Goal: Ask a question

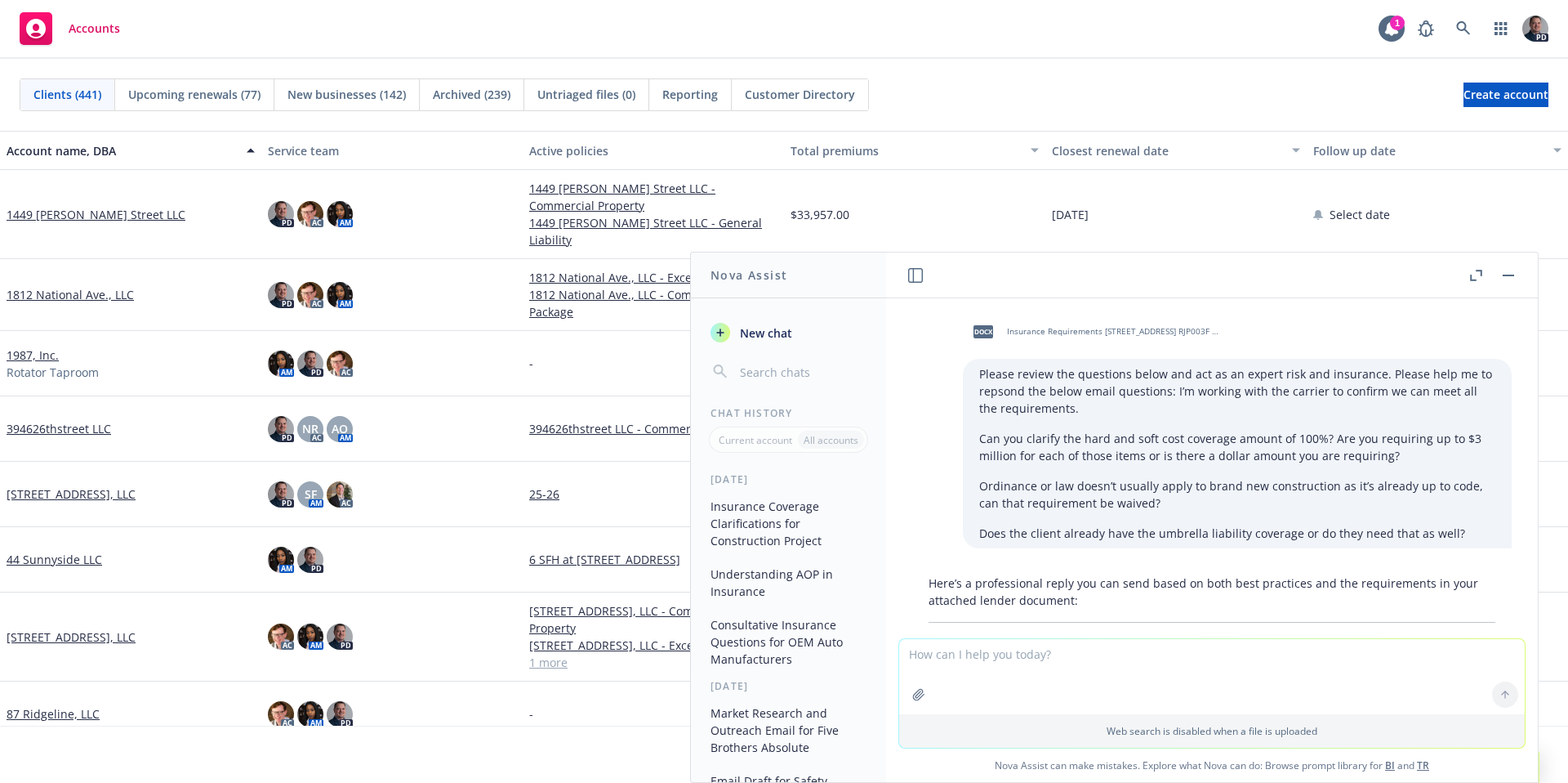
scroll to position [2153, 0]
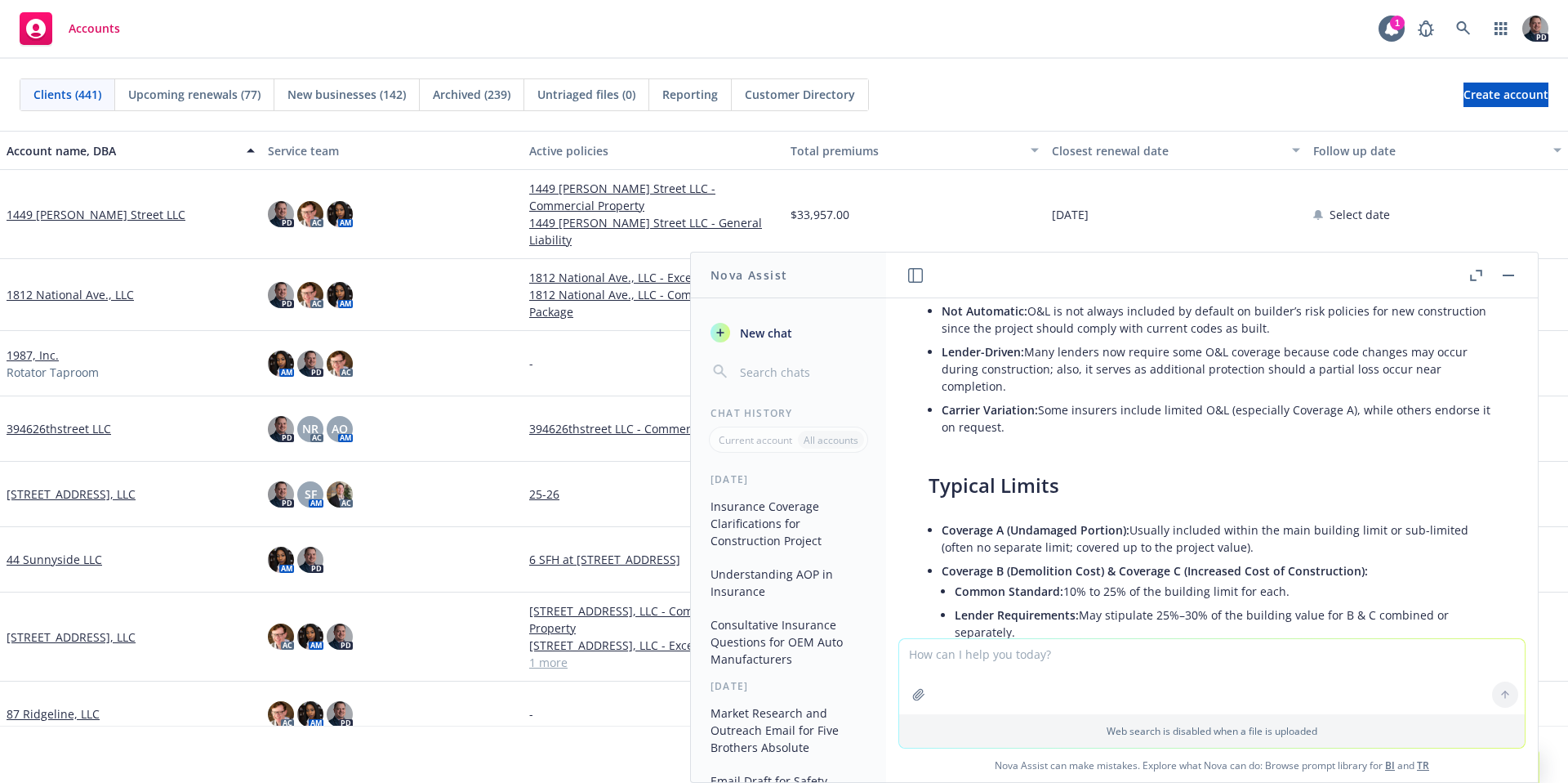
click at [743, 330] on span "New chat" at bounding box center [764, 333] width 55 height 17
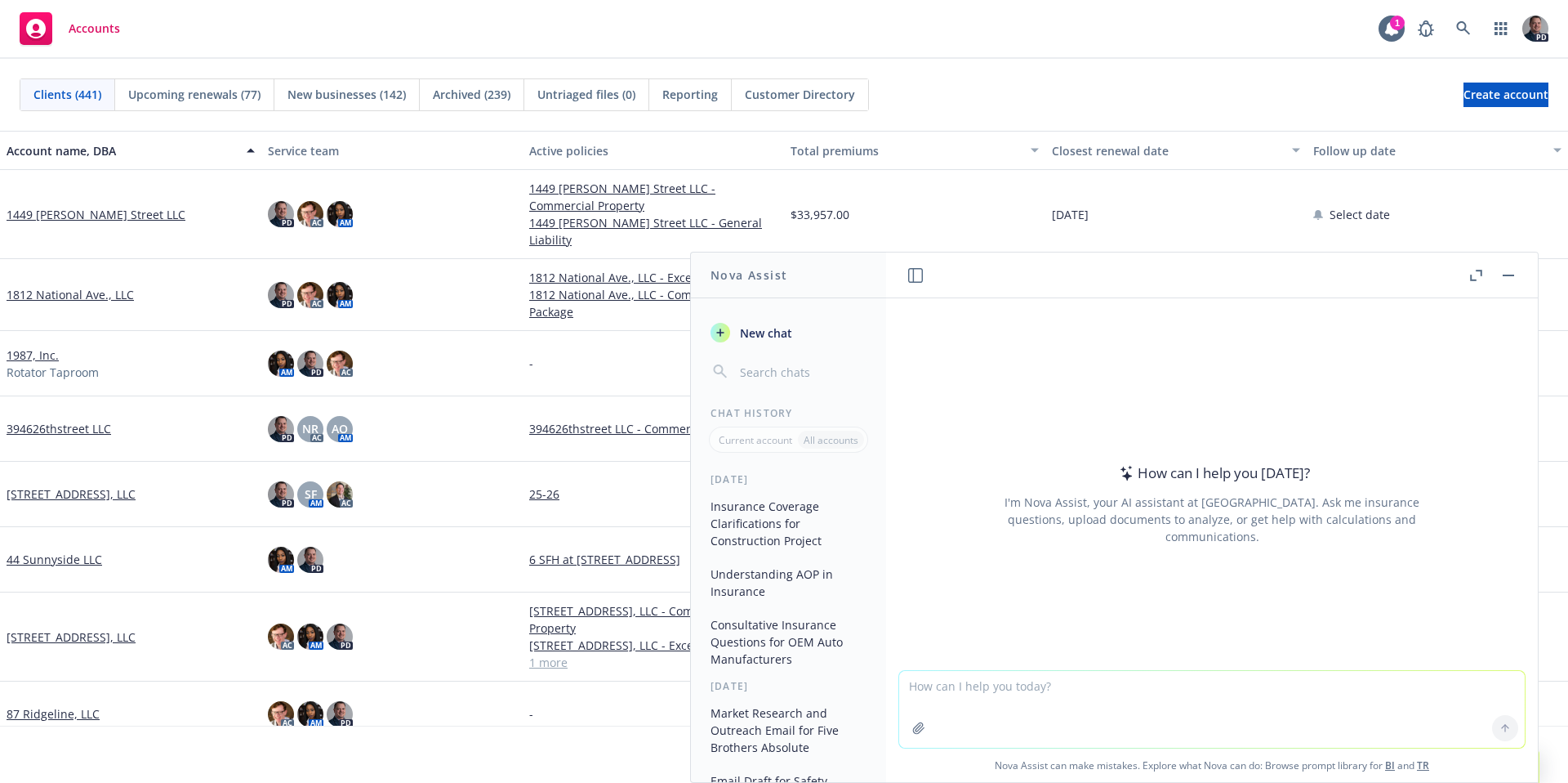
click at [1470, 273] on icon "button" at bounding box center [1475, 275] width 12 height 11
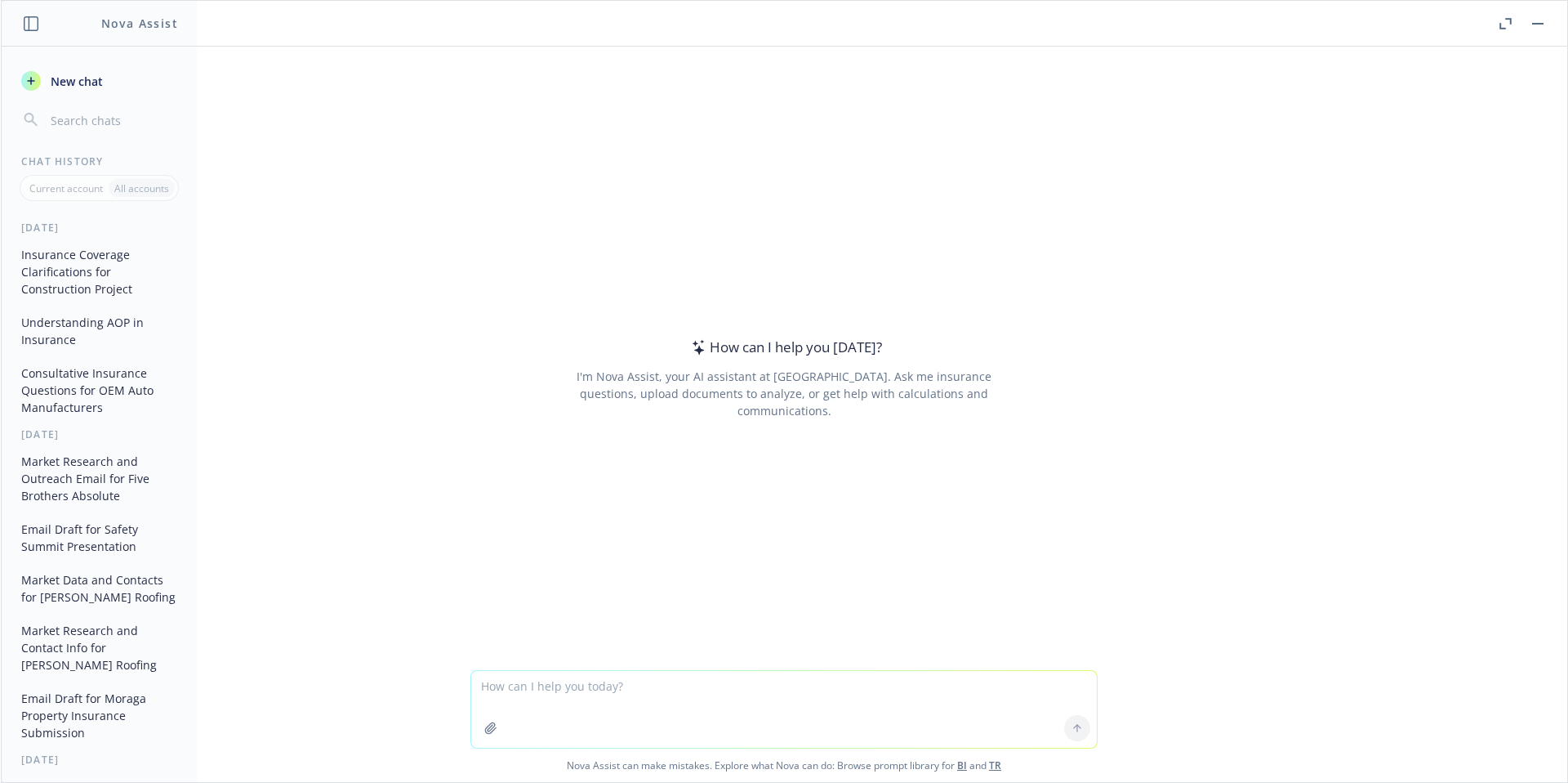
click at [485, 728] on icon "button" at bounding box center [489, 727] width 10 height 10
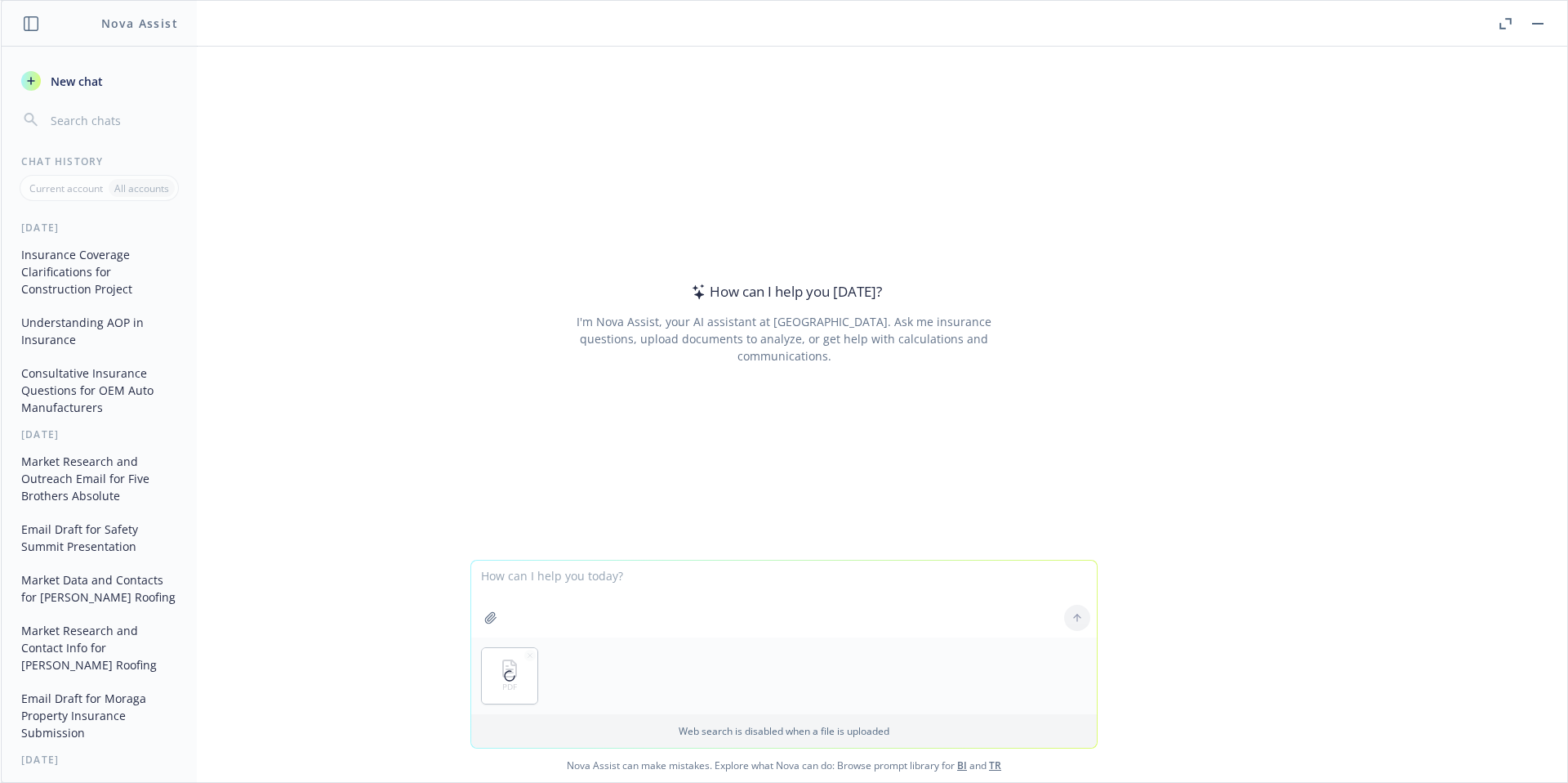
click at [483, 625] on button "button" at bounding box center [490, 618] width 26 height 26
click at [578, 580] on textarea at bounding box center [784, 599] width 626 height 77
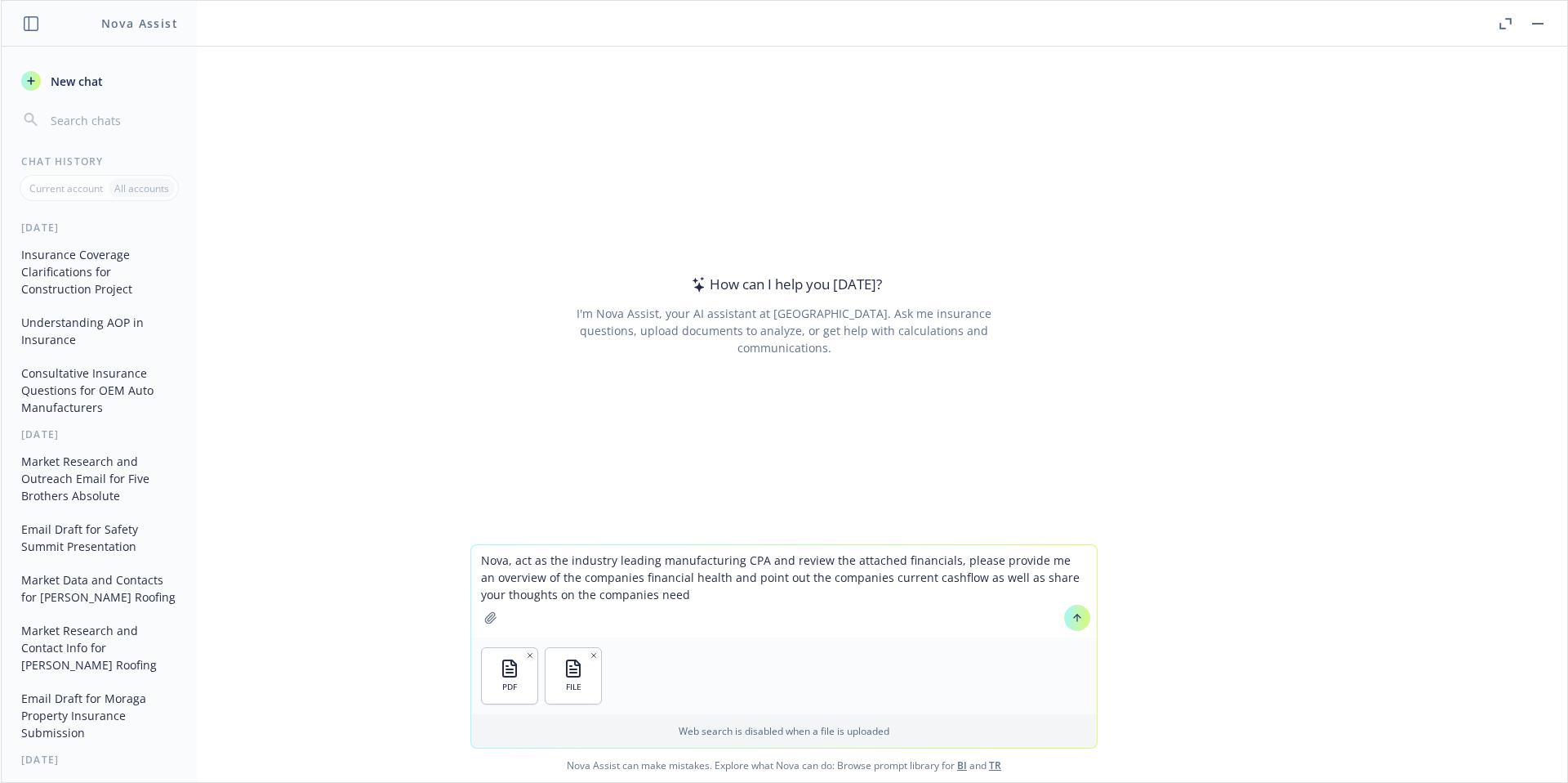
type textarea "Nova, act as the industry leading manufacturing CPA and review the attached fin…"
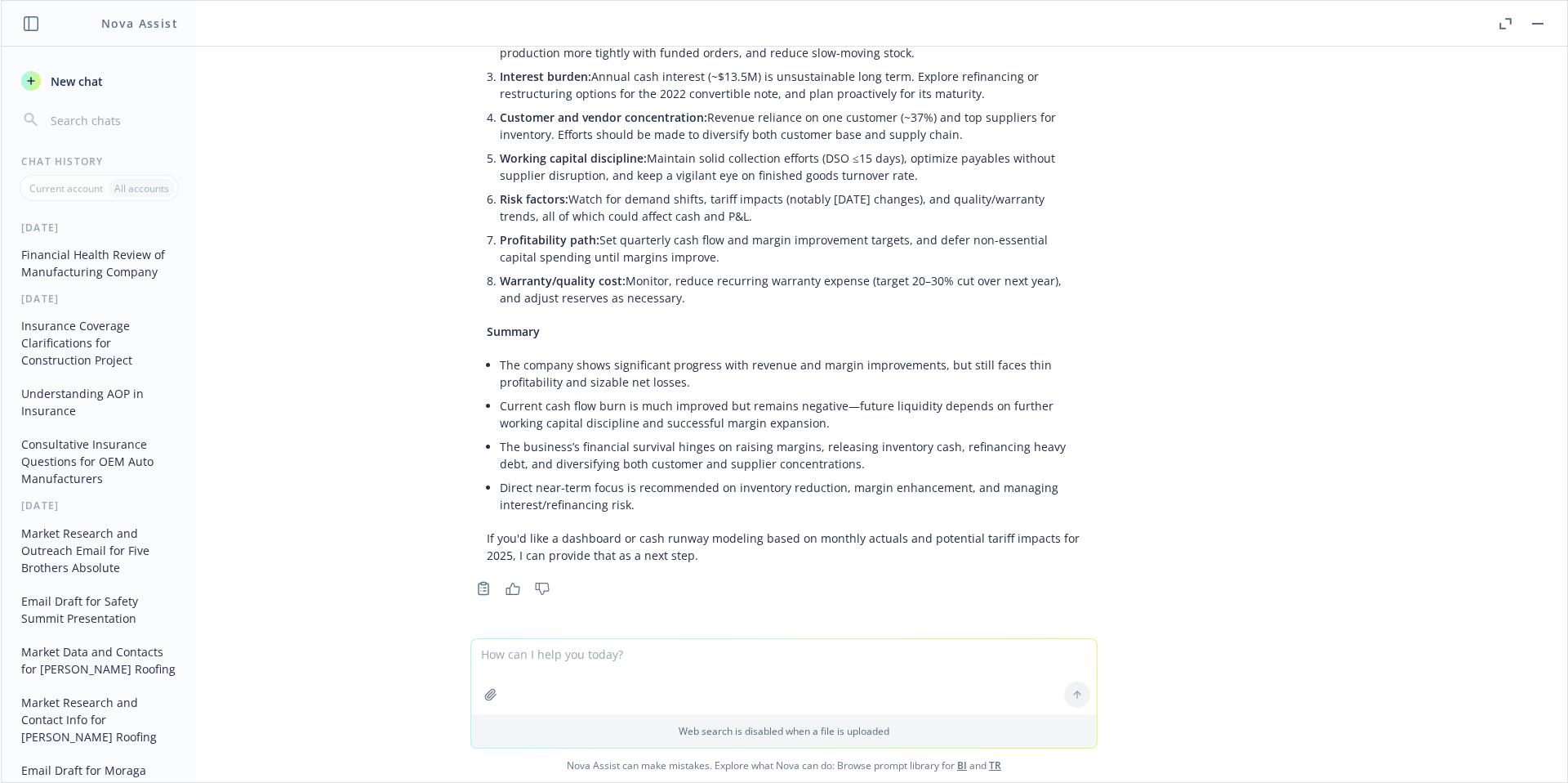
scroll to position [944, 0]
click at [677, 661] on textarea at bounding box center [784, 677] width 626 height 75
click at [723, 674] on textarea at bounding box center [784, 677] width 626 height 75
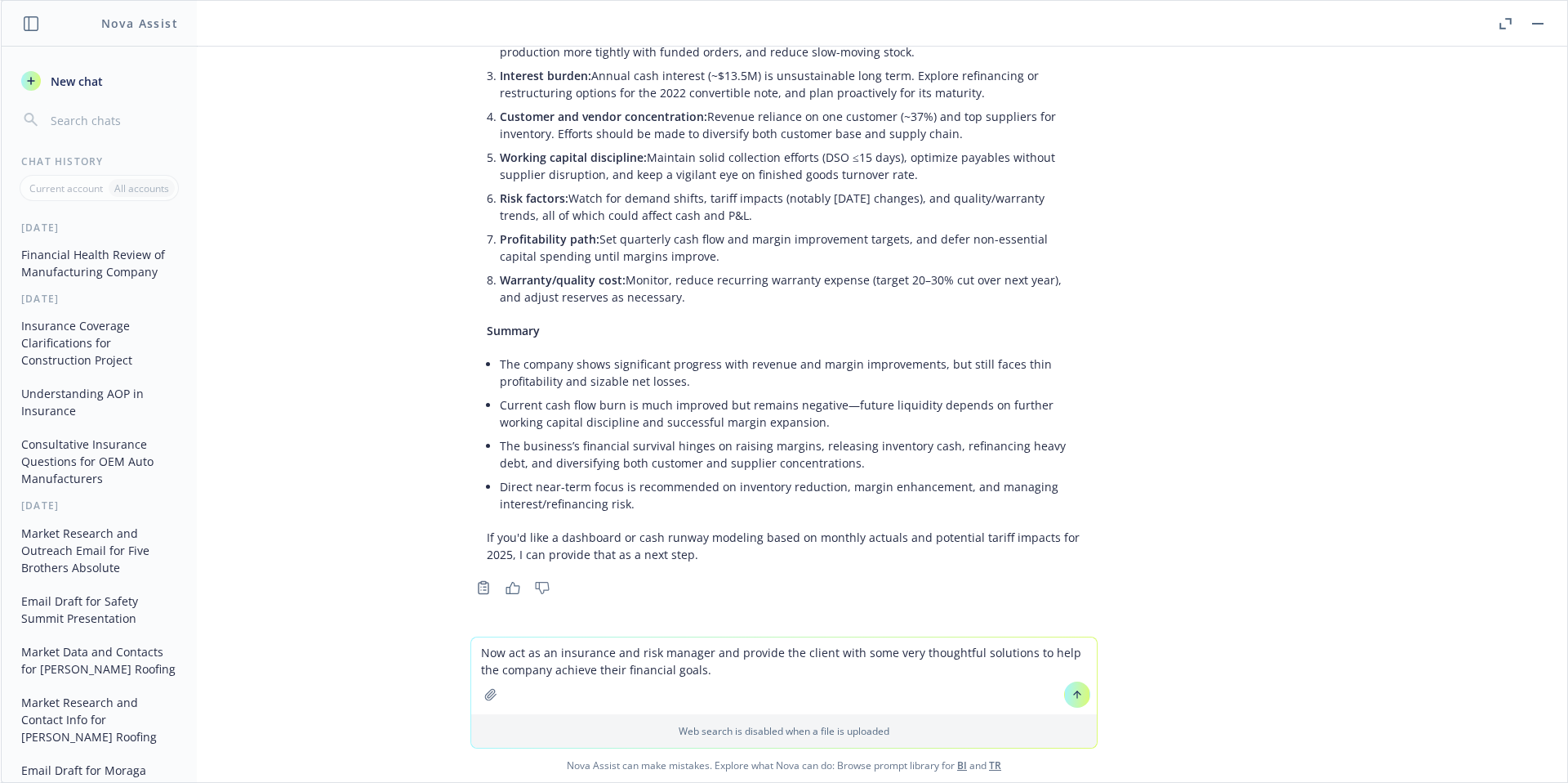
type textarea "Now act as an insurance and risk manager and provide the client with some very …"
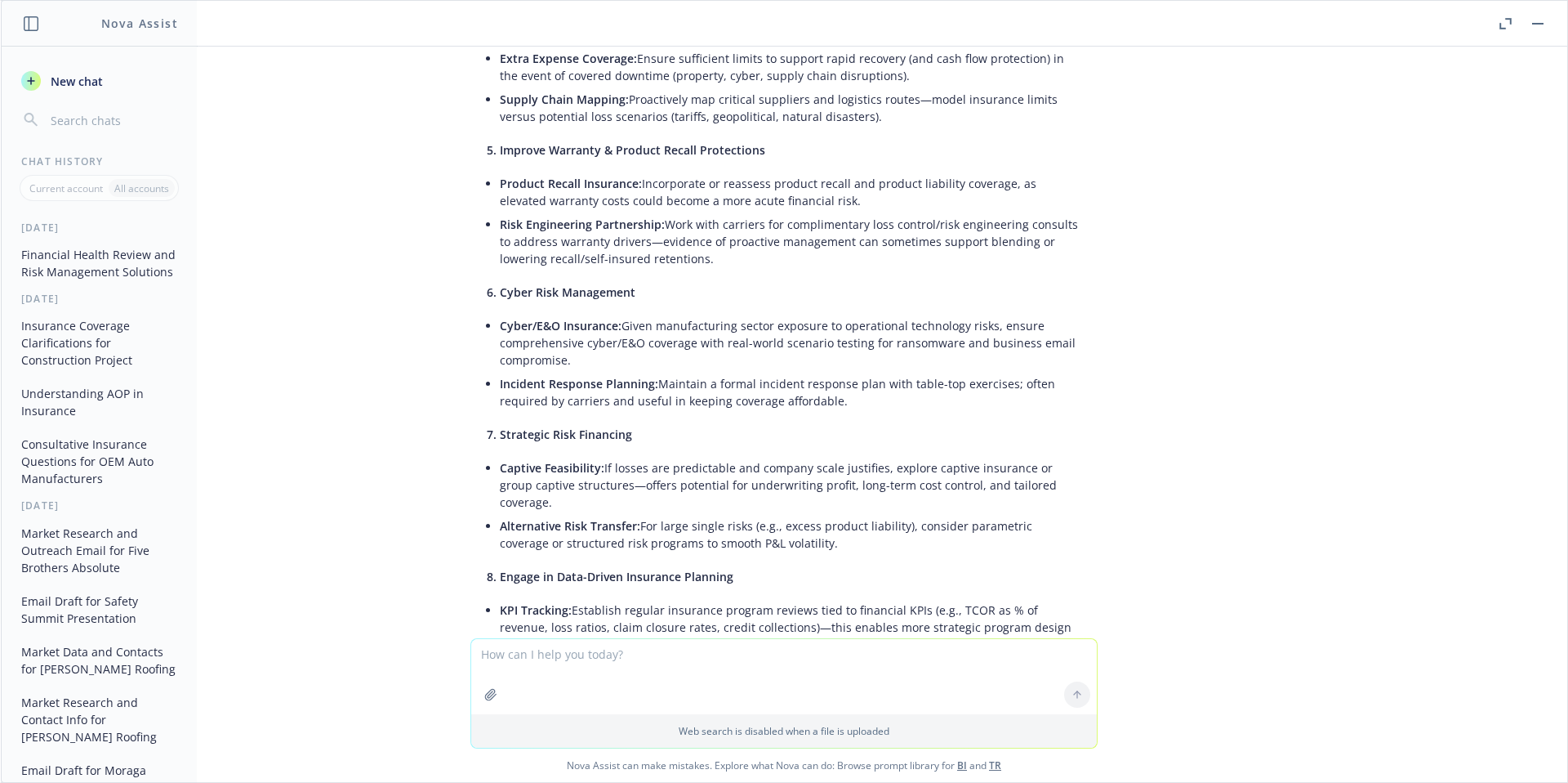
scroll to position [2297, 0]
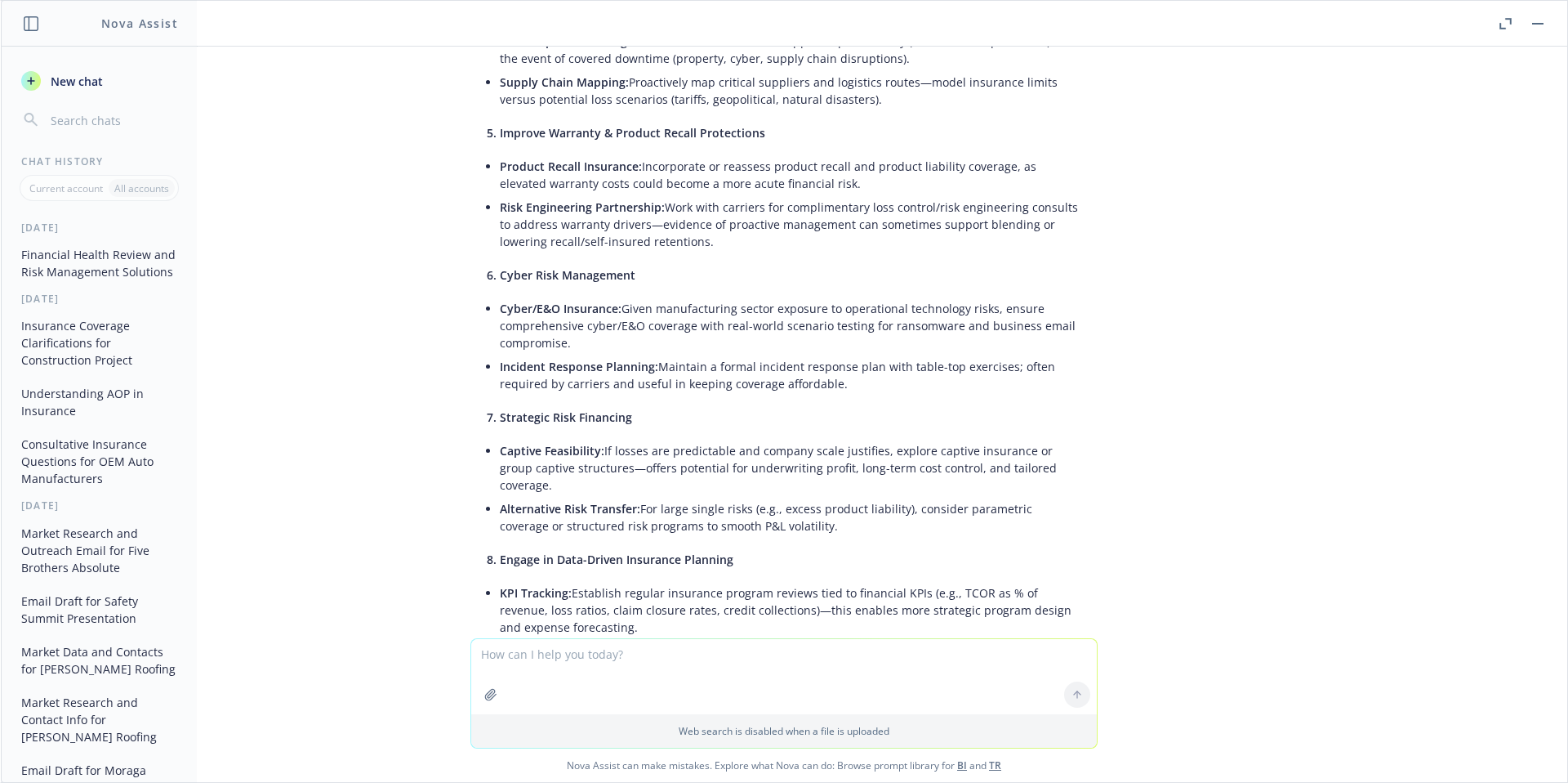
click at [89, 92] on button "New chat" at bounding box center [100, 80] width 169 height 29
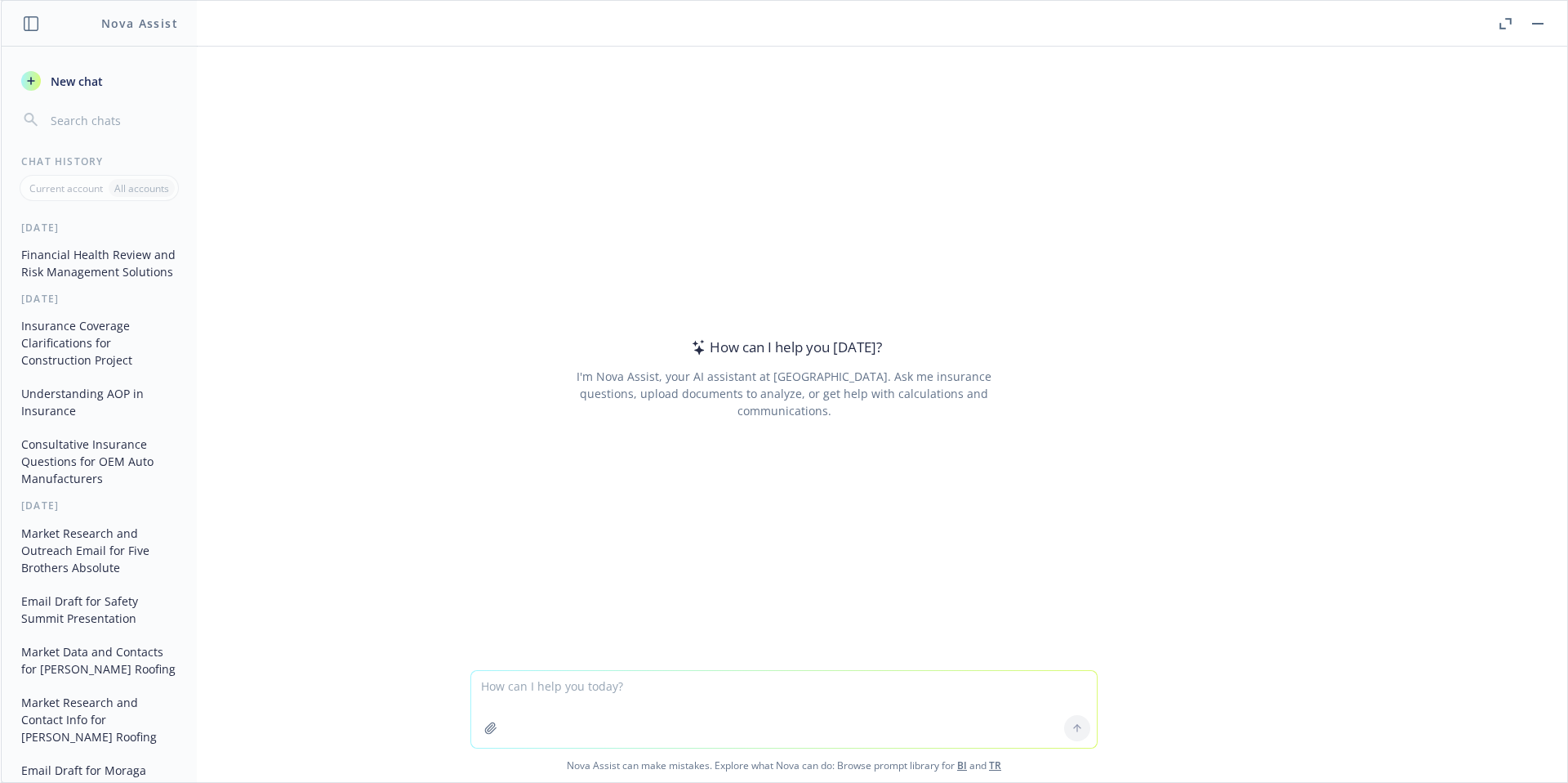
click at [484, 728] on icon "button" at bounding box center [490, 728] width 13 height 13
click at [127, 265] on button "Financial Health Review and Risk Management Solutions" at bounding box center [100, 262] width 169 height 44
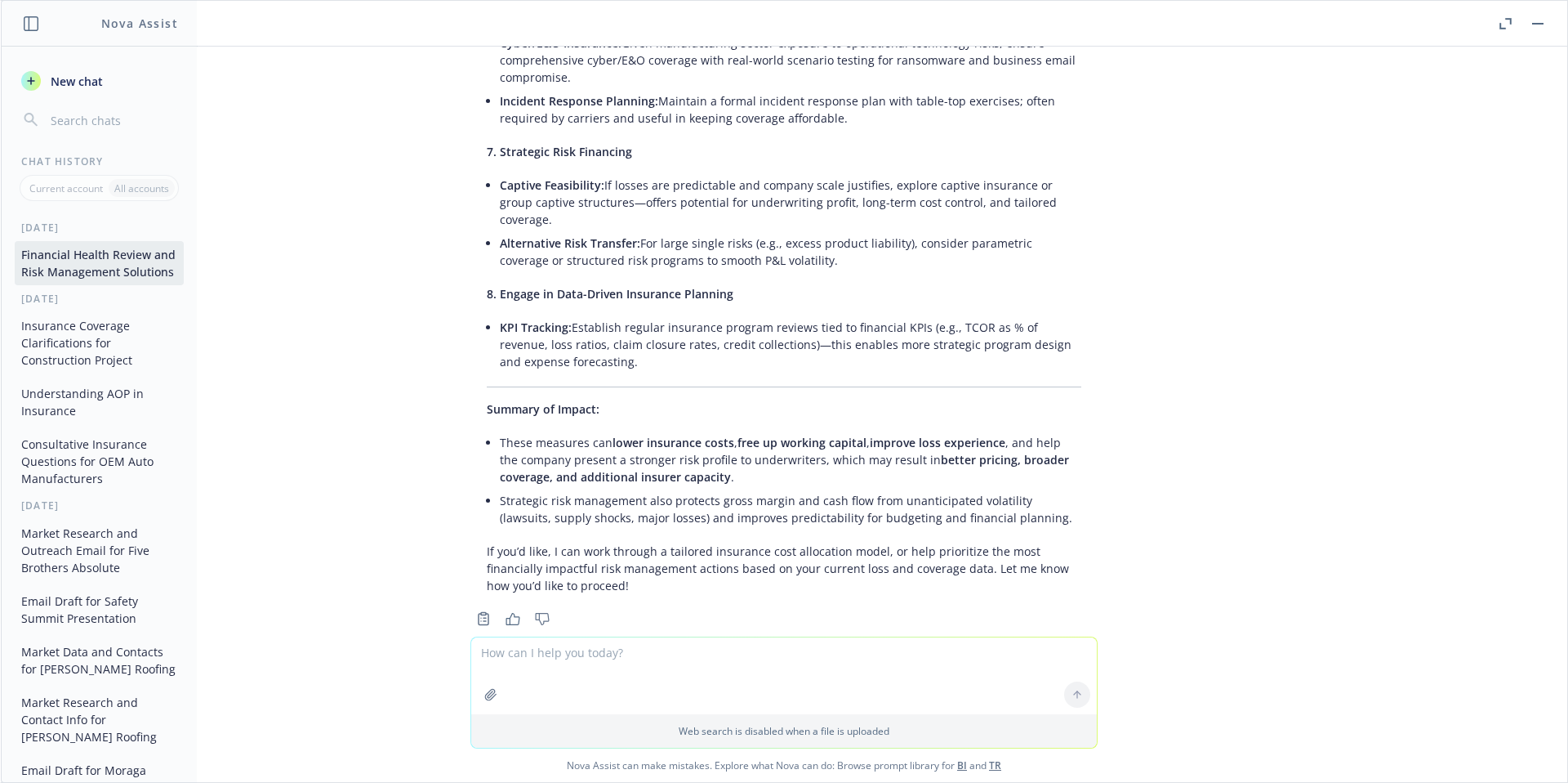
scroll to position [2578, 0]
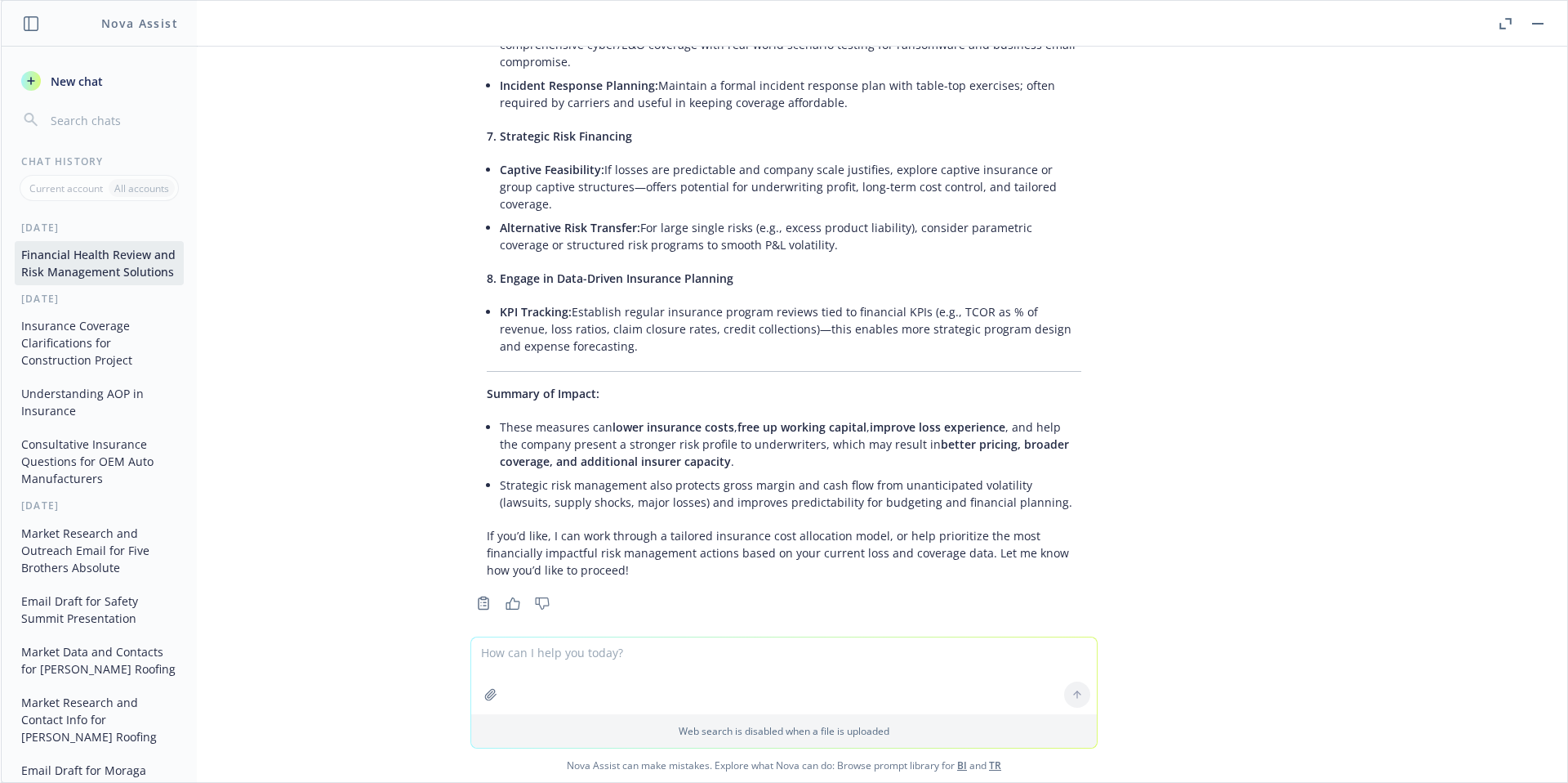
click at [647, 675] on textarea at bounding box center [784, 676] width 626 height 77
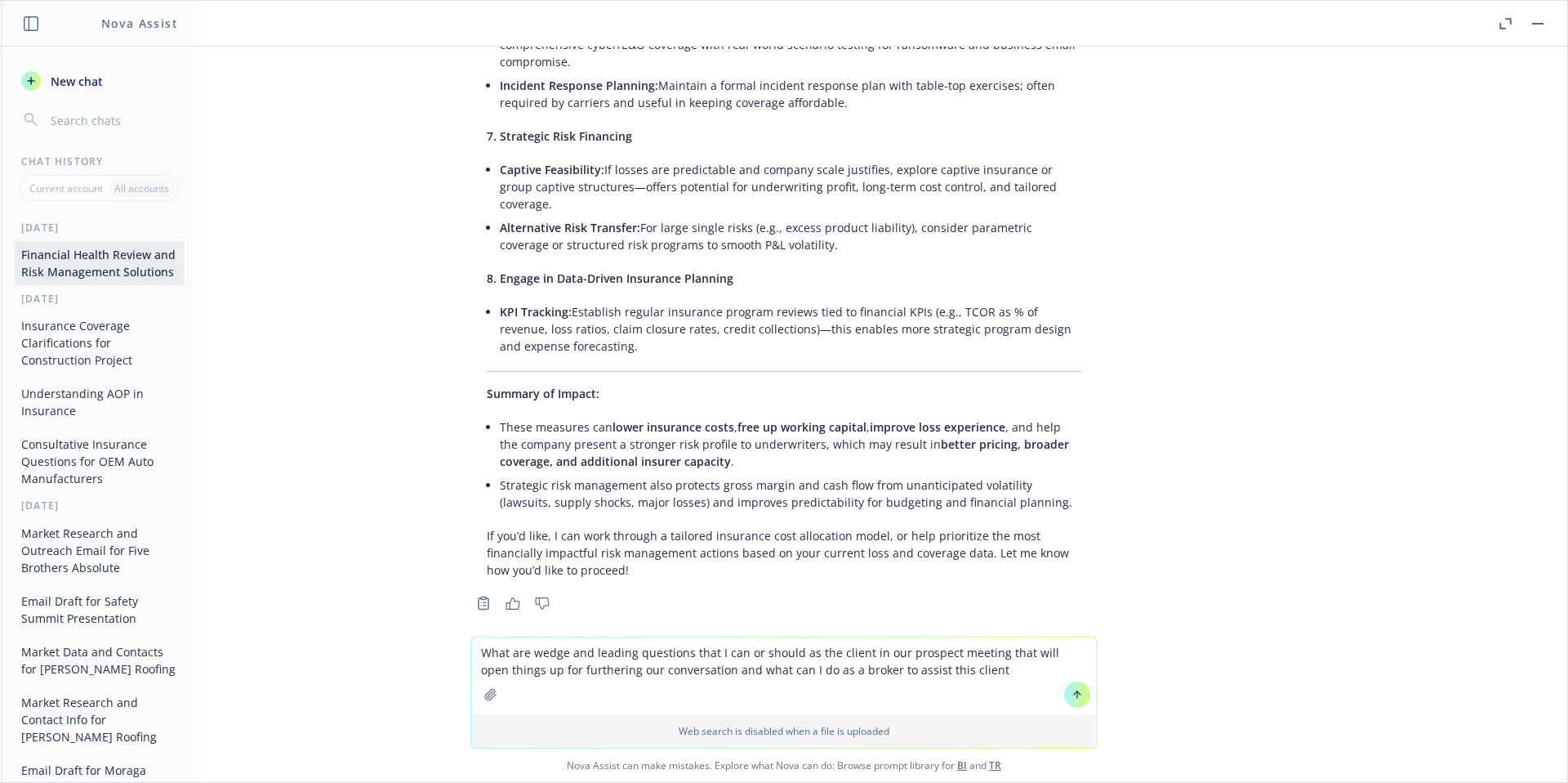
type textarea "What are wedge and leading questions that I can or should as the client in our …"
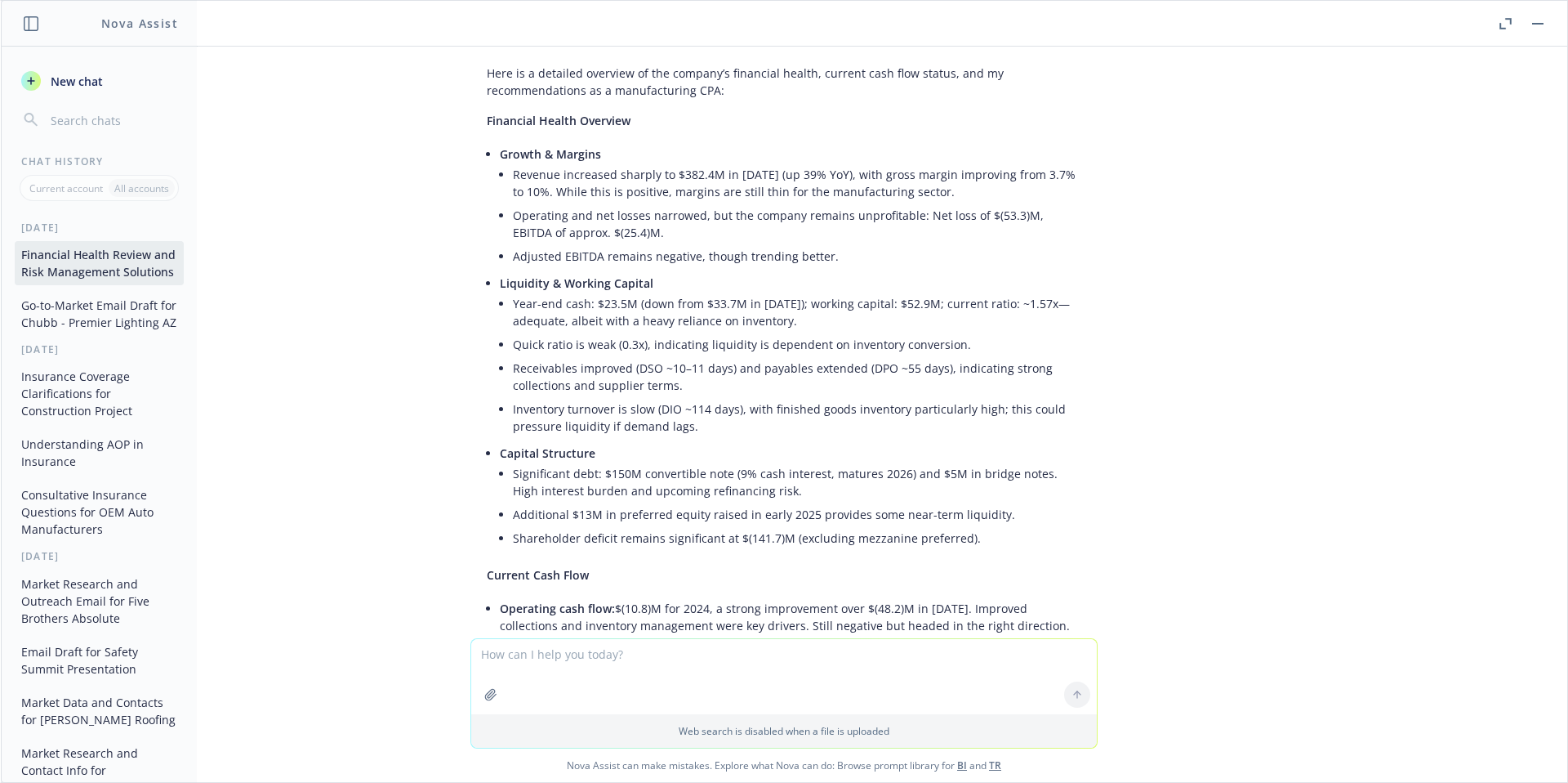
scroll to position [0, 0]
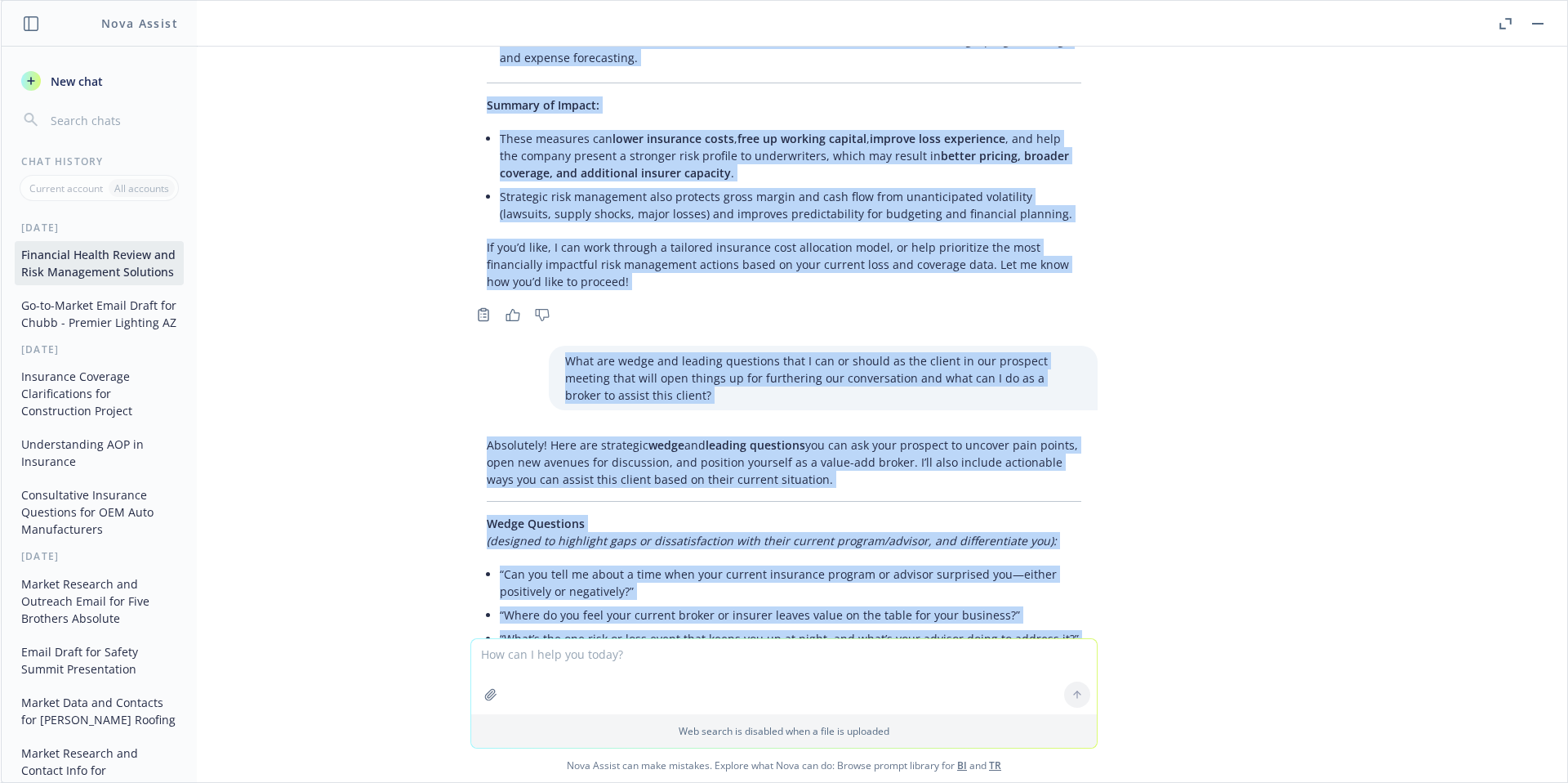
scroll to position [2974, 0]
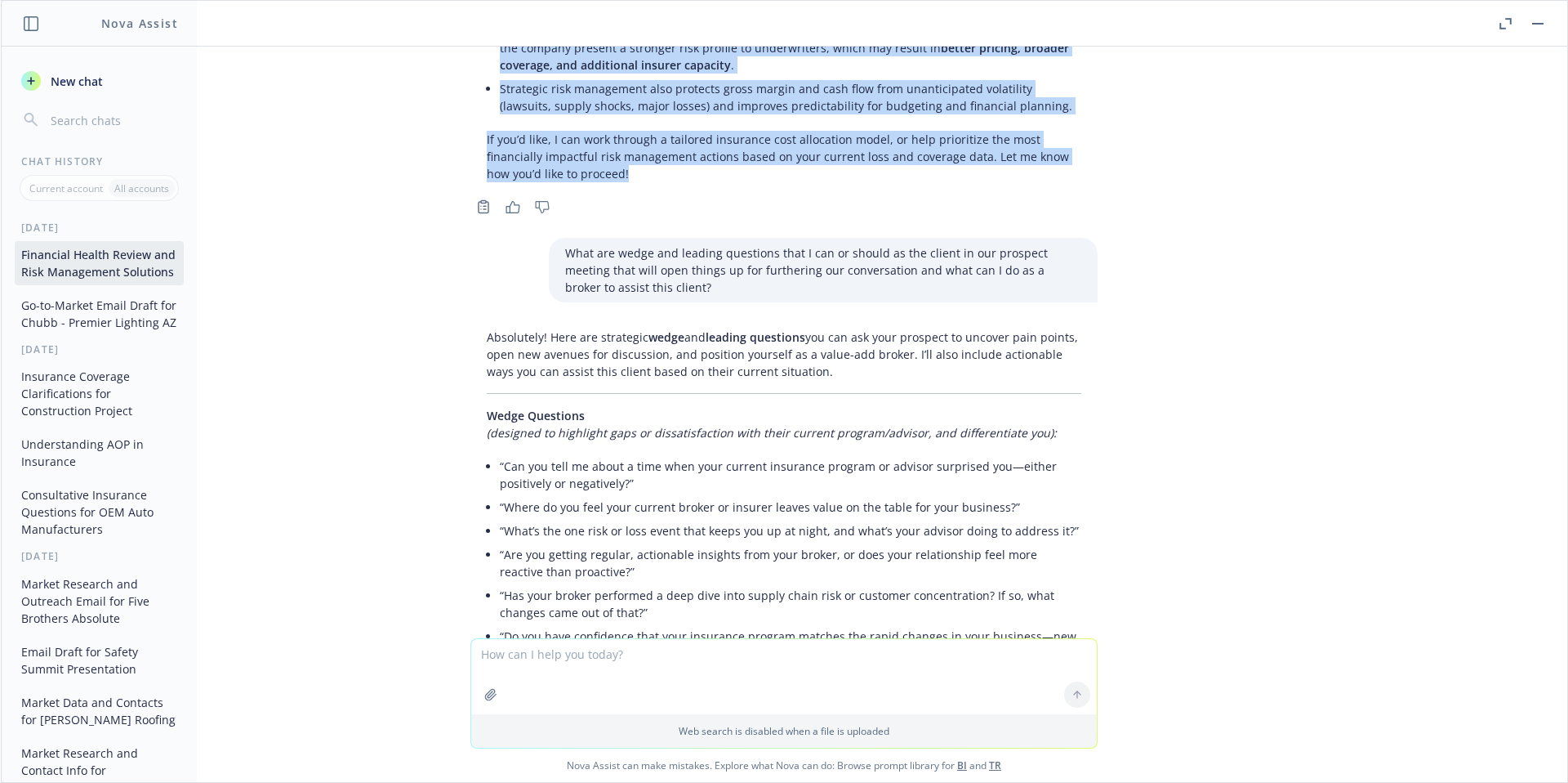
drag, startPoint x: 476, startPoint y: 206, endPoint x: 1191, endPoint y: 173, distance: 715.8
click at [1191, 173] on div "pdf Battle Motors 2024 Financial Statements Final.pdf xlsx Battle Motors - Fina…" at bounding box center [784, 342] width 1566 height 591
copy div "Lore ip d sitametc adipisci el sed doeiusm’t incididun utlabo, etdolor magn ali…"
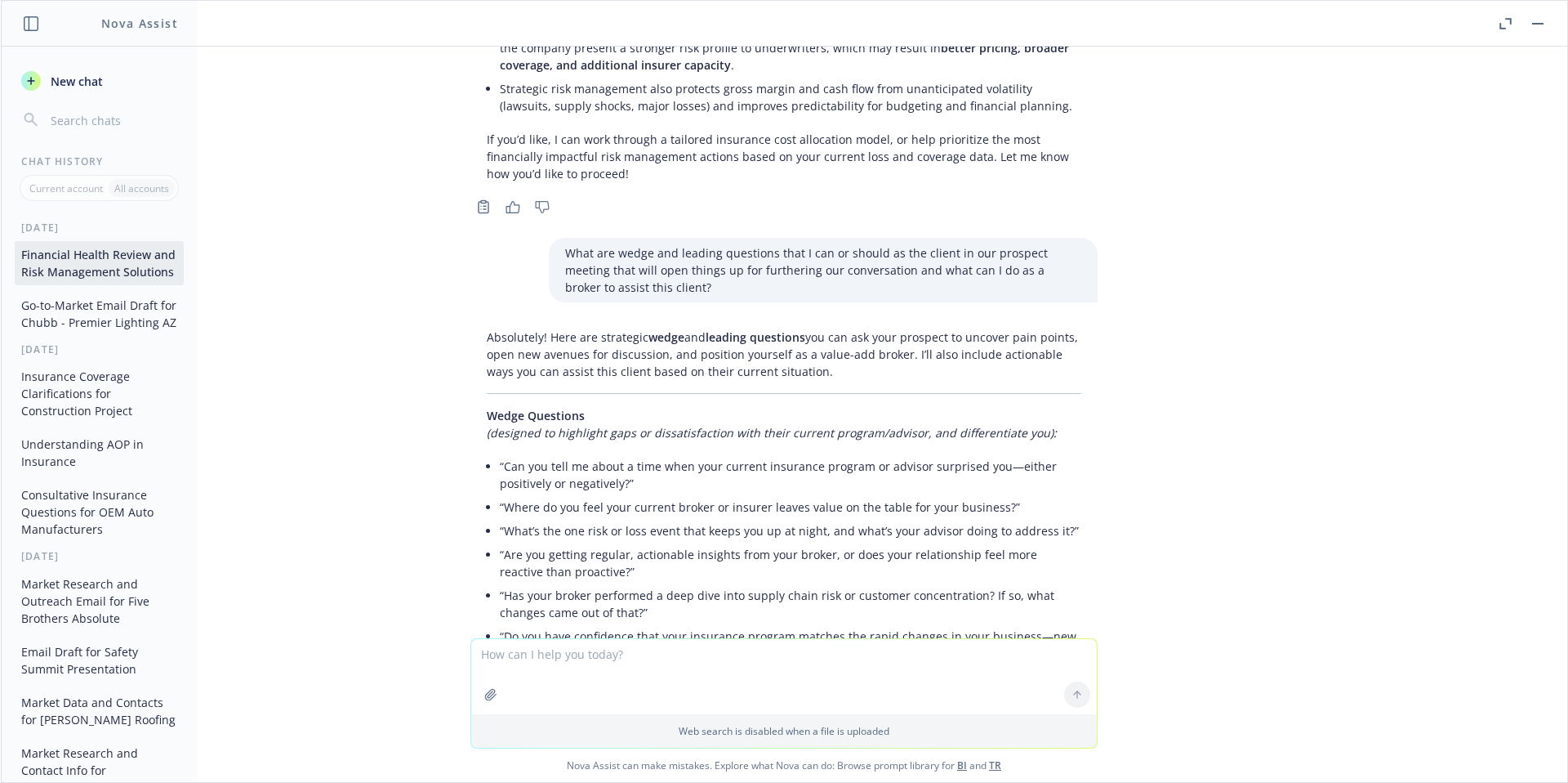
click at [696, 645] on textarea at bounding box center [784, 677] width 626 height 75
paste textarea "Lore ip d sitametc adipisci el sed doeiusm’t incididun utlabo, etdolor magn ali…"
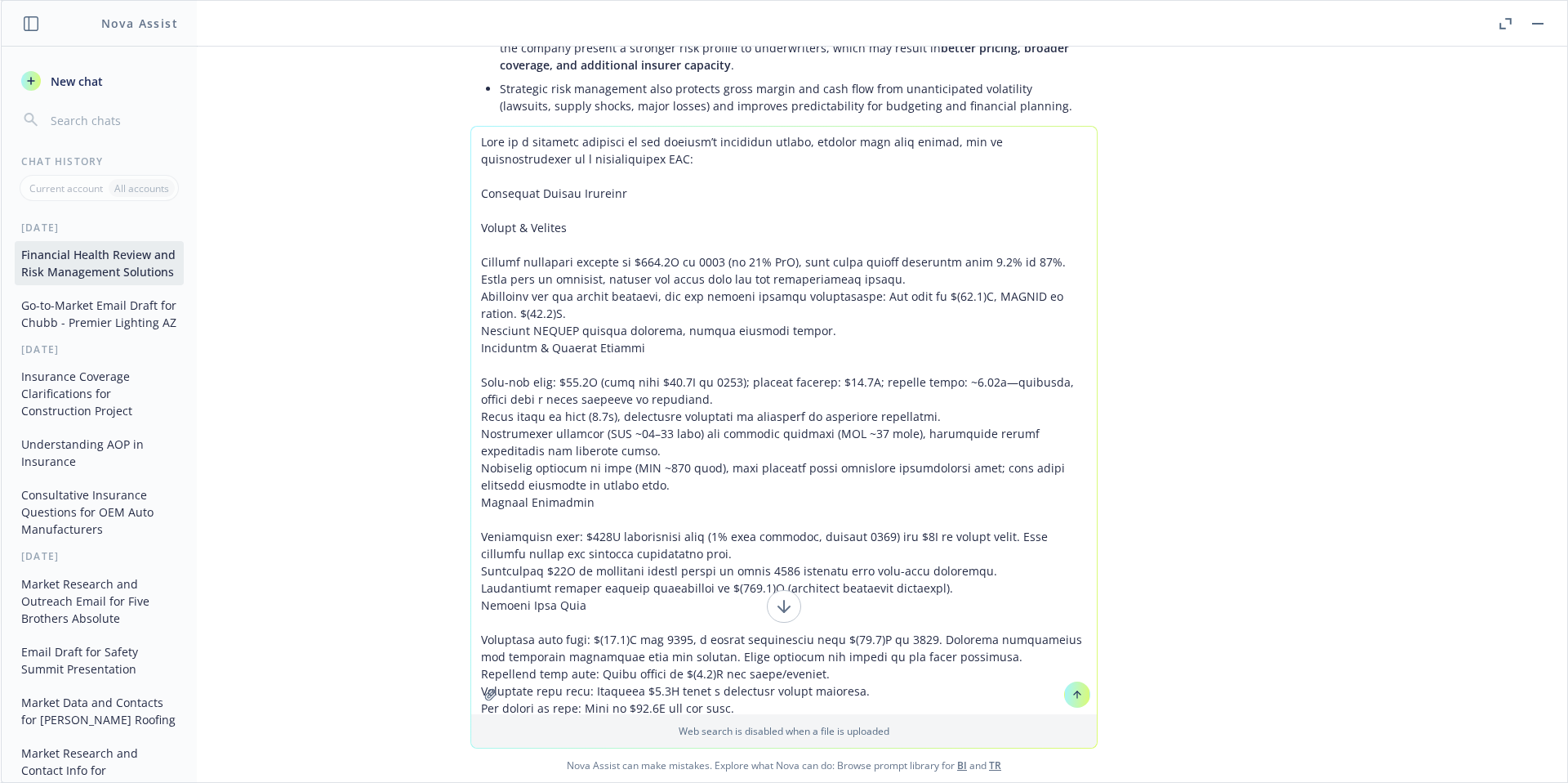
scroll to position [1993, 0]
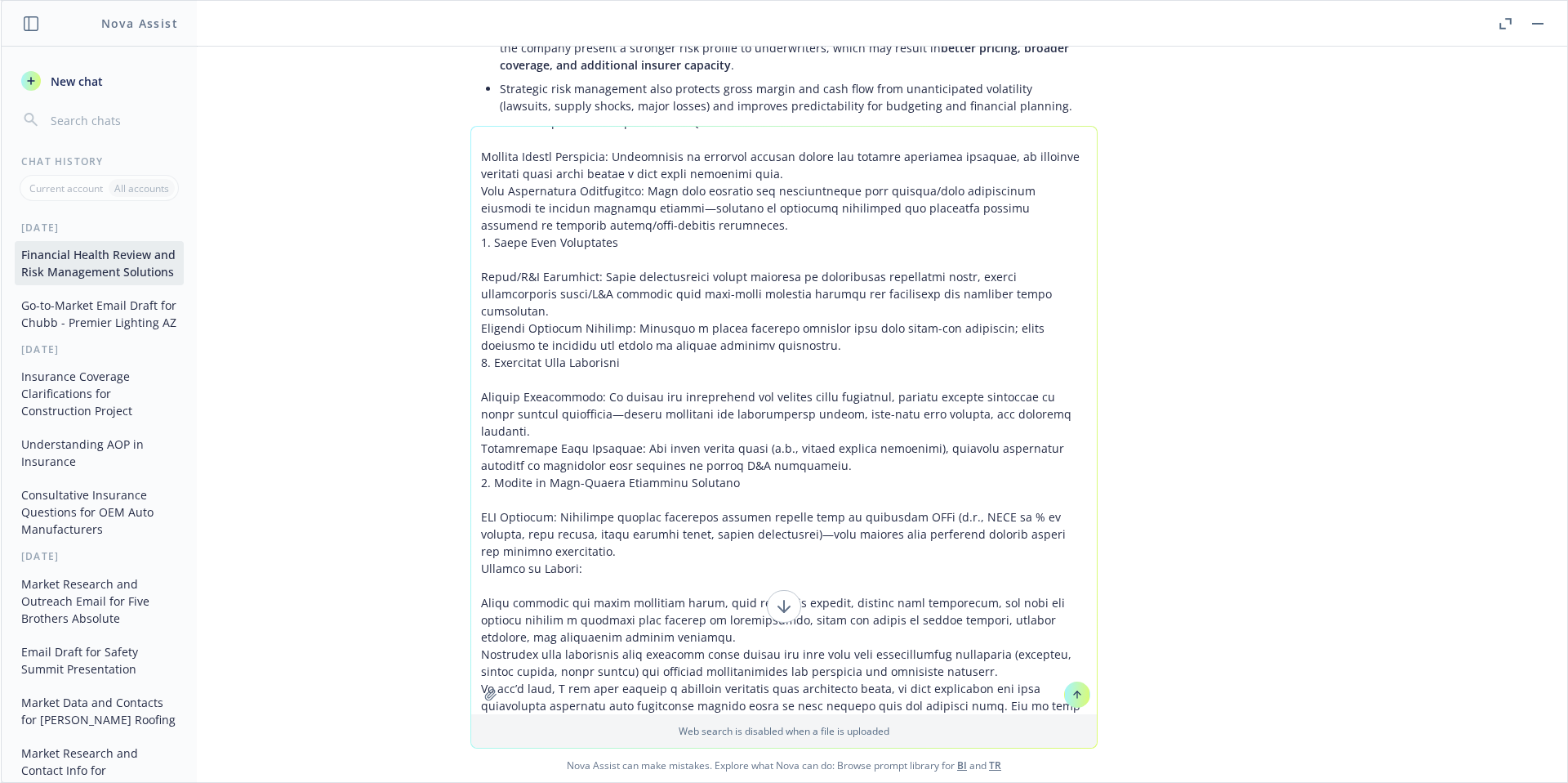
click at [480, 154] on textarea at bounding box center [784, 420] width 626 height 587
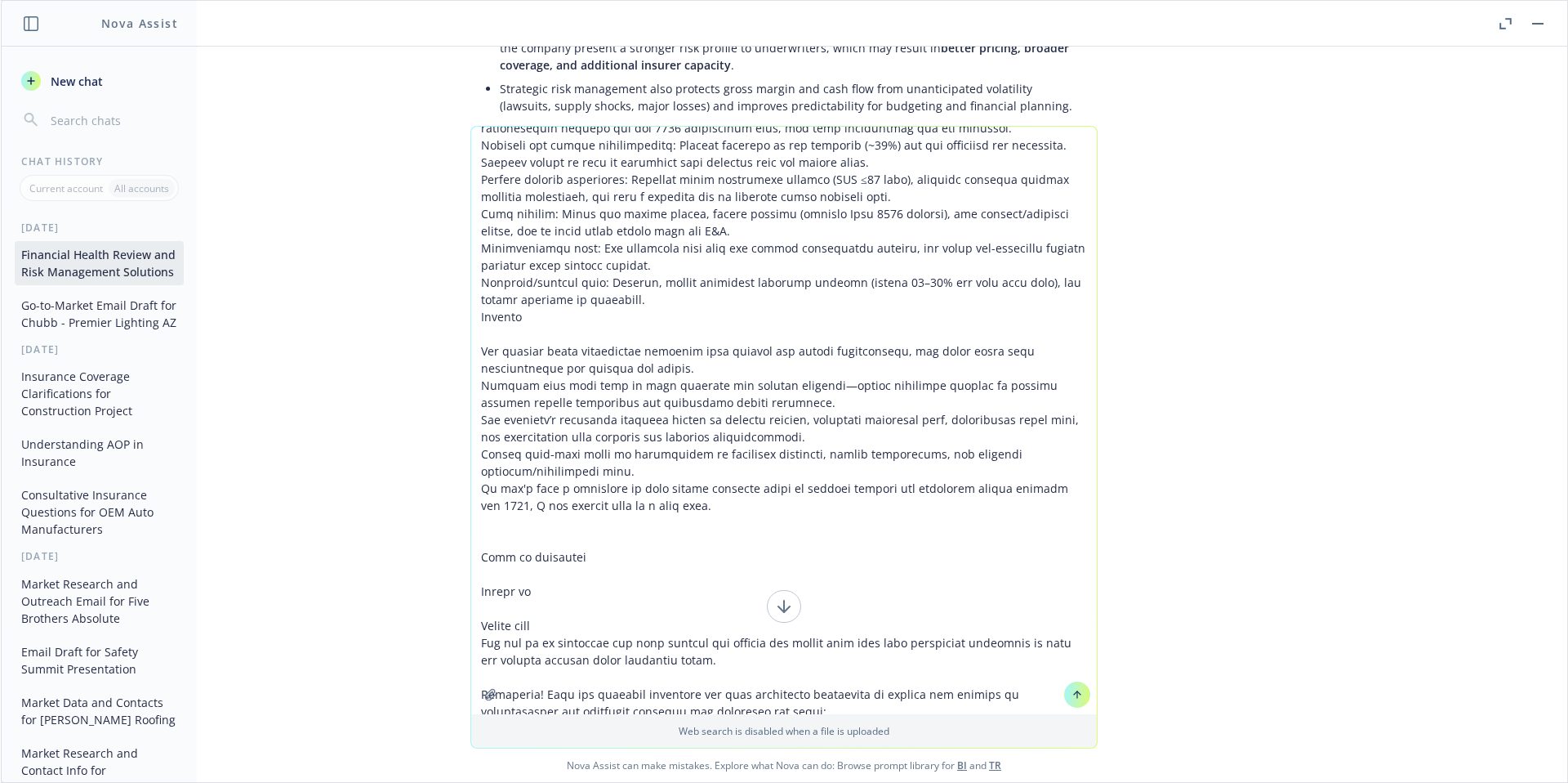
scroll to position [443, 0]
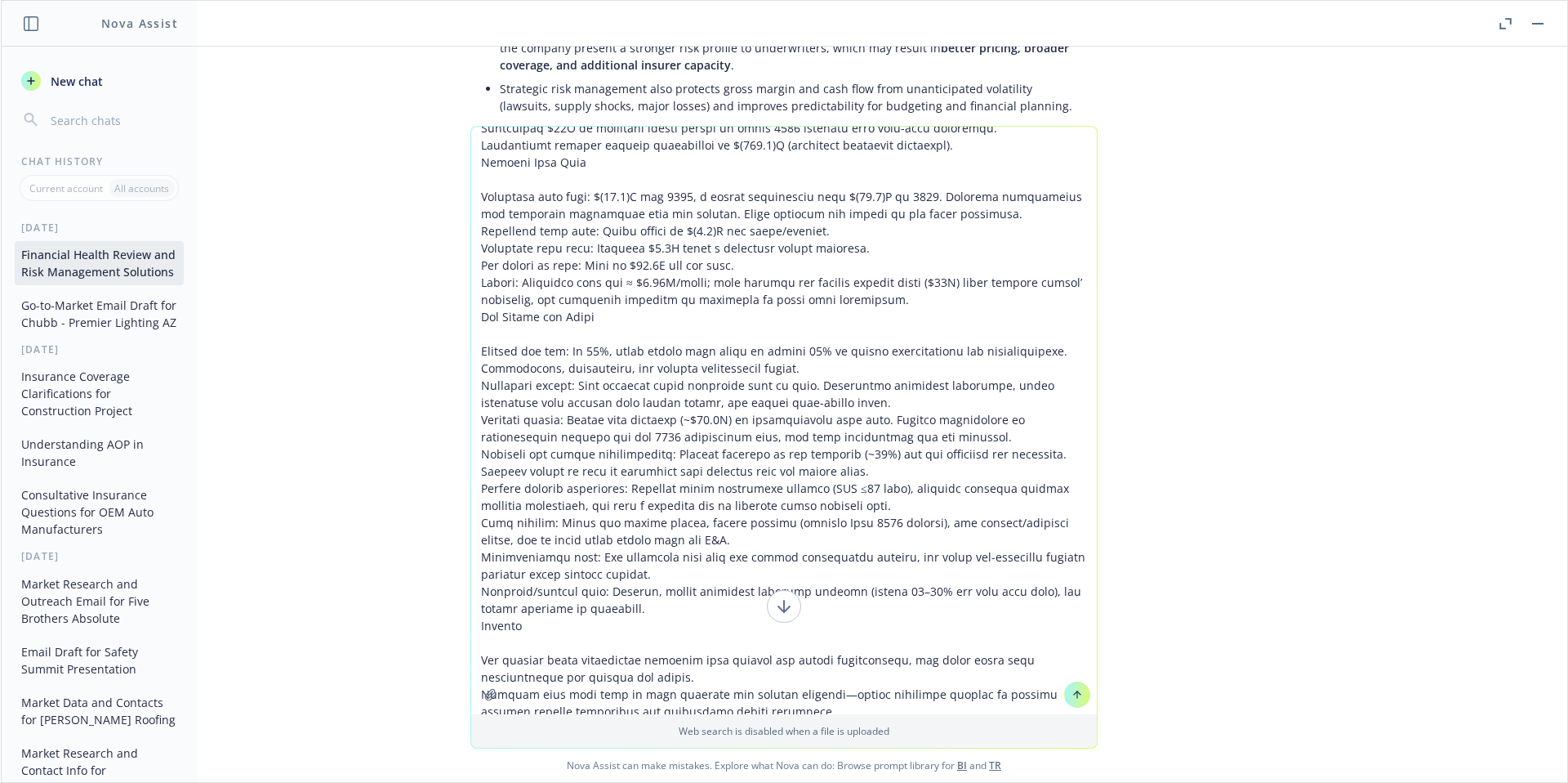
click at [783, 611] on icon at bounding box center [784, 605] width 20 height 20
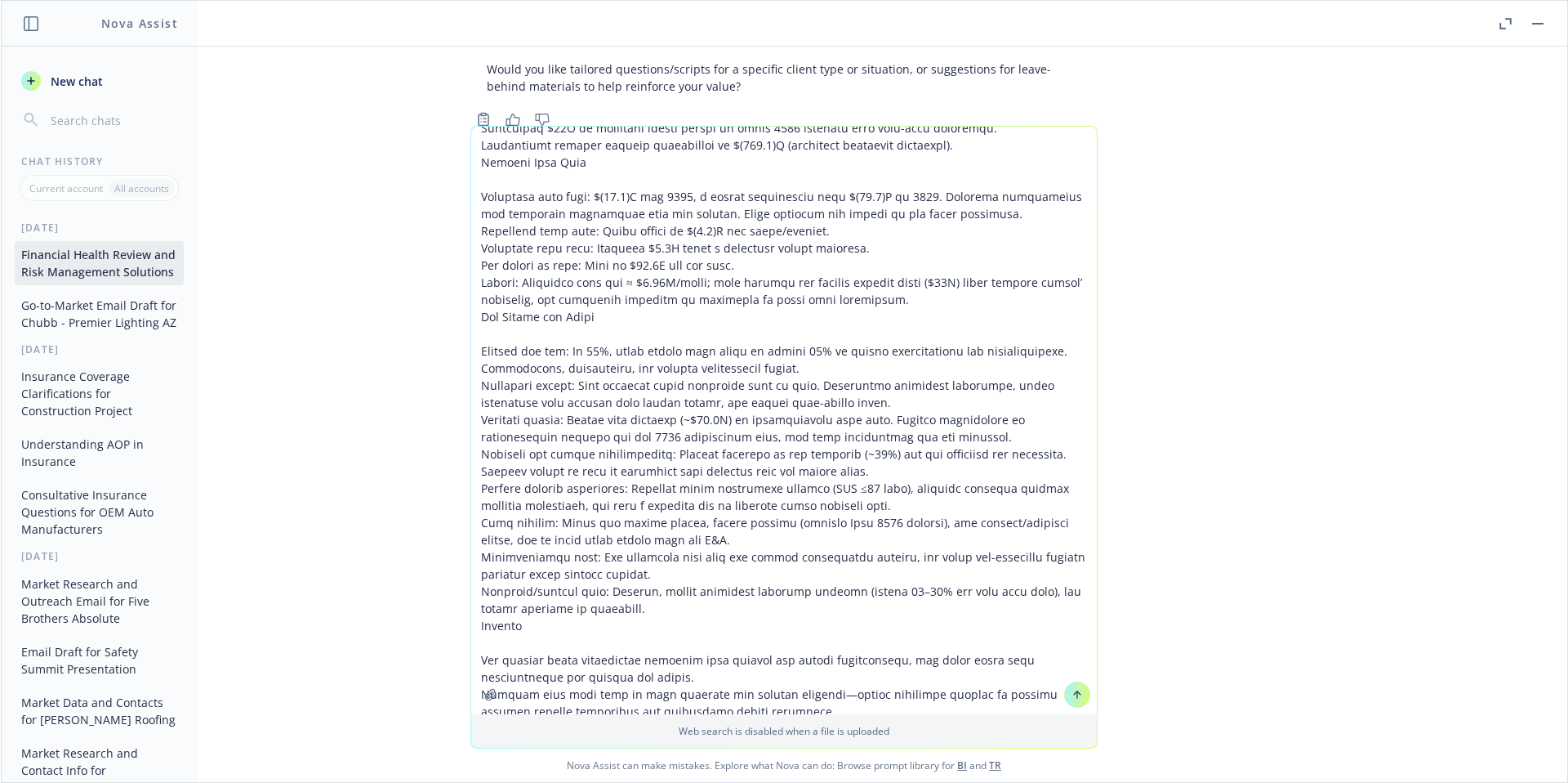
scroll to position [4675, 0]
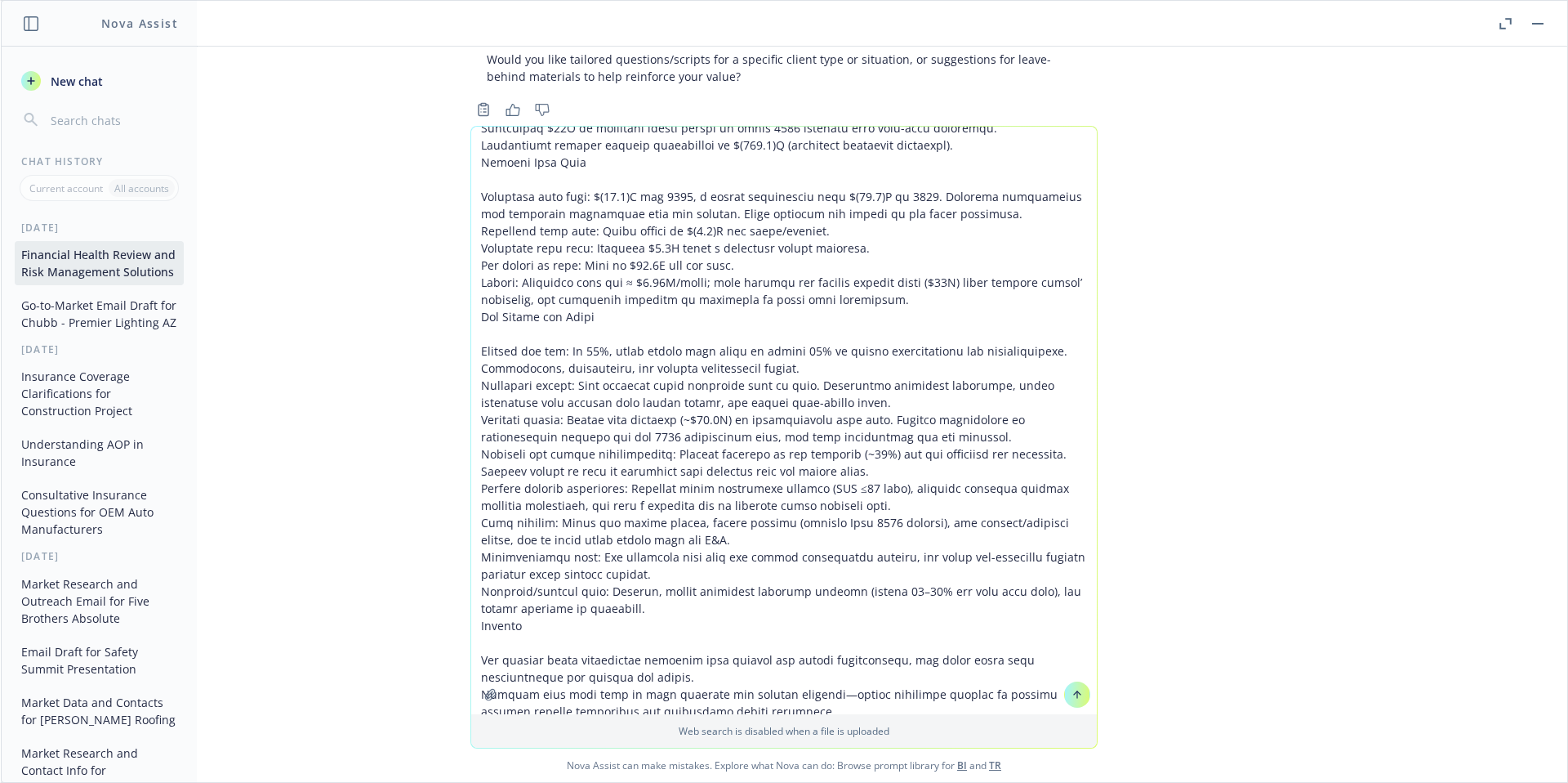
drag, startPoint x: 531, startPoint y: 215, endPoint x: 768, endPoint y: 564, distance: 421.9
click at [675, 696] on textarea at bounding box center [784, 420] width 626 height 587
click at [770, 557] on textarea at bounding box center [784, 420] width 626 height 587
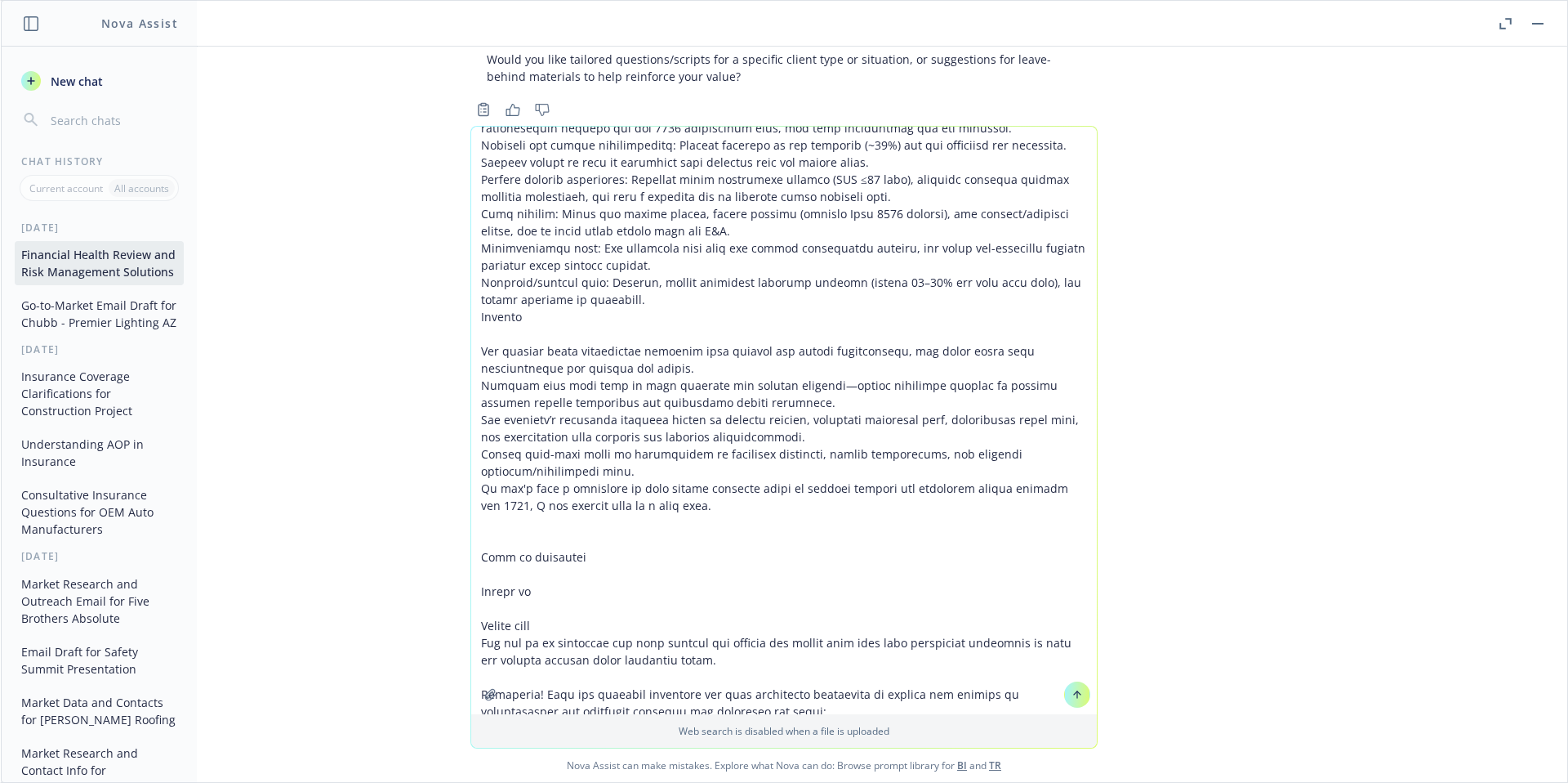
drag, startPoint x: 589, startPoint y: 590, endPoint x: 452, endPoint y: 543, distance: 144.8
click at [452, 543] on div "Web search is disabled when a file is uploaded Nova Assist can make mistakes. E…" at bounding box center [784, 454] width 1566 height 656
drag, startPoint x: 707, startPoint y: 663, endPoint x: 462, endPoint y: 552, distance: 269.0
click at [462, 552] on div "Web search is disabled when a file is uploaded Nova Assist can make mistakes. E…" at bounding box center [784, 454] width 1566 height 656
click at [553, 603] on textarea at bounding box center [784, 420] width 626 height 587
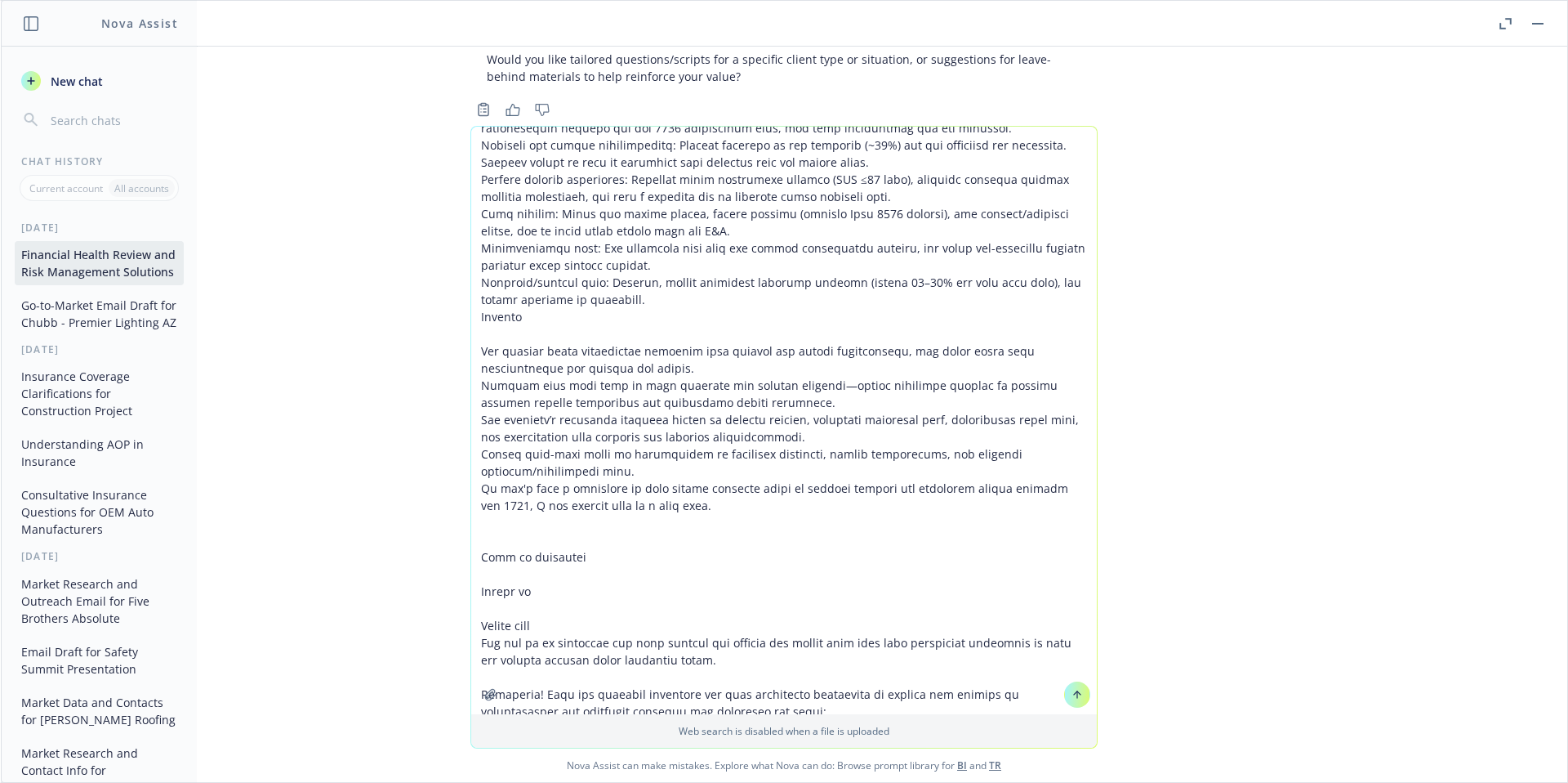
drag, startPoint x: 568, startPoint y: 617, endPoint x: 488, endPoint y: 546, distance: 107.0
click at [489, 546] on textarea at bounding box center [784, 420] width 626 height 587
drag, startPoint x: 575, startPoint y: 632, endPoint x: 458, endPoint y: 555, distance: 140.1
click at [458, 555] on div "Web search is disabled when a file is uploaded Nova Assist can make mistakes. E…" at bounding box center [784, 454] width 1566 height 656
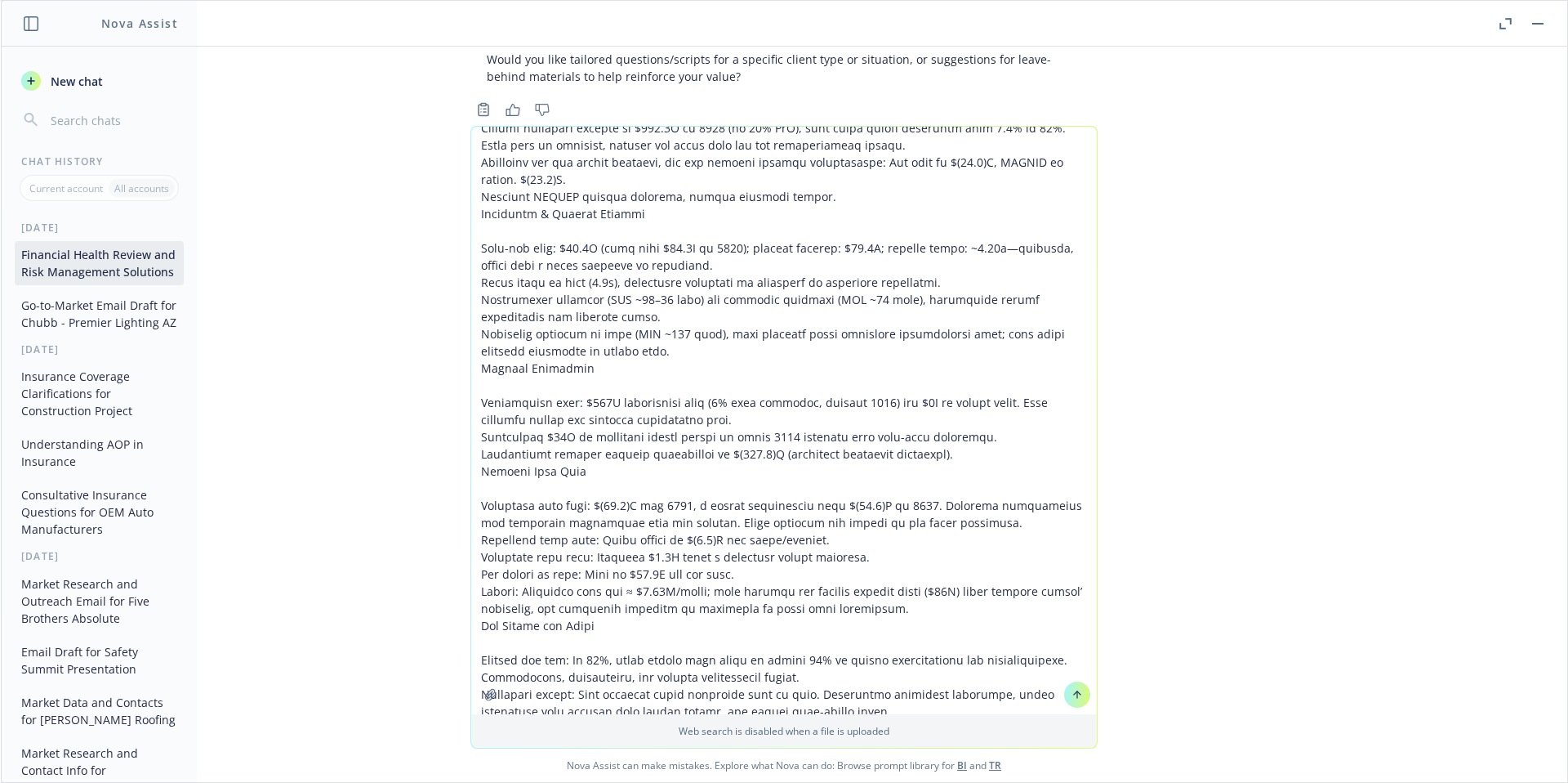
scroll to position [0, 0]
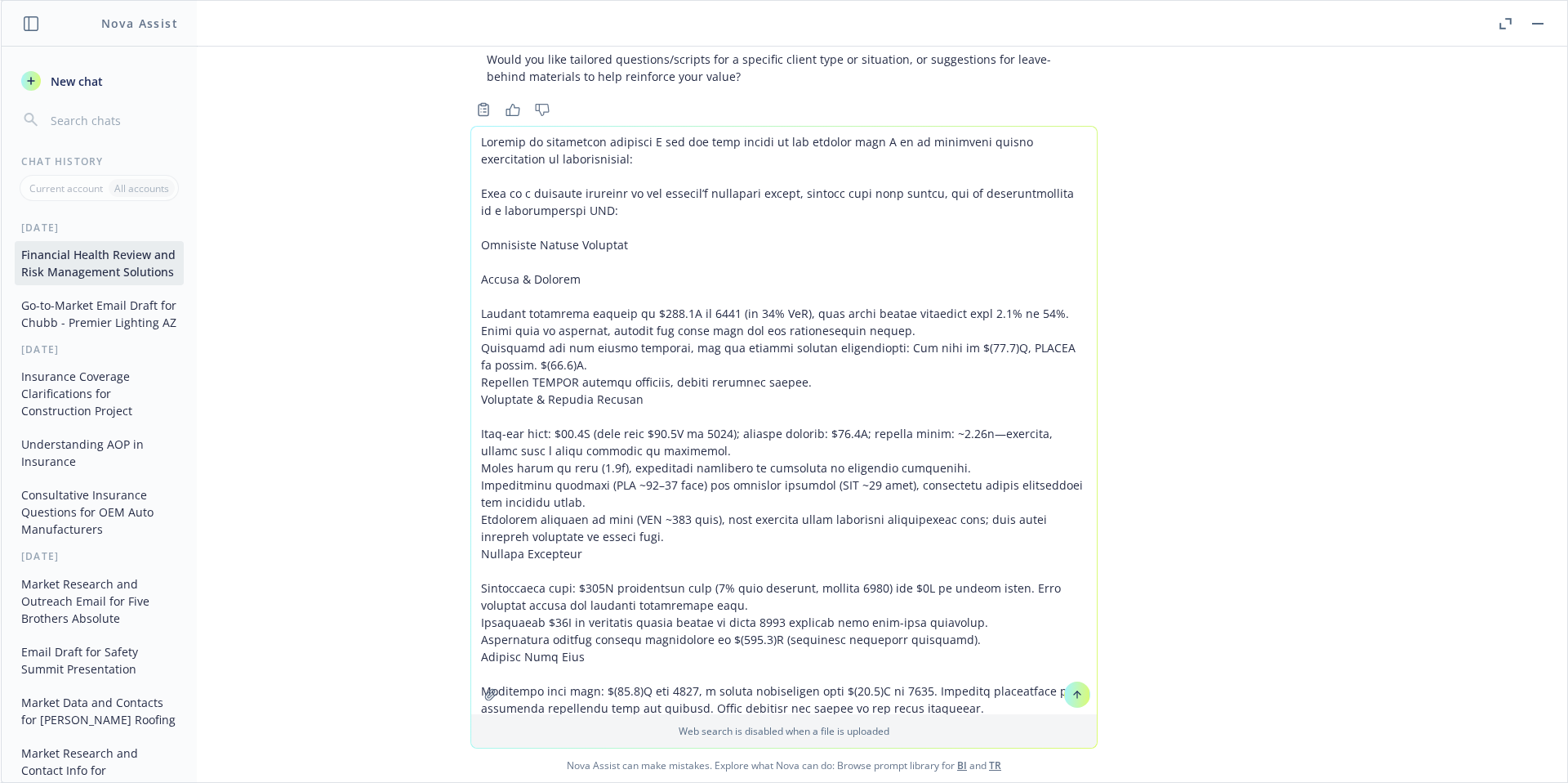
type textarea "Loremip do sitametcon adipisci E sed doe temp incidi ut lab etdolor magn A en a…"
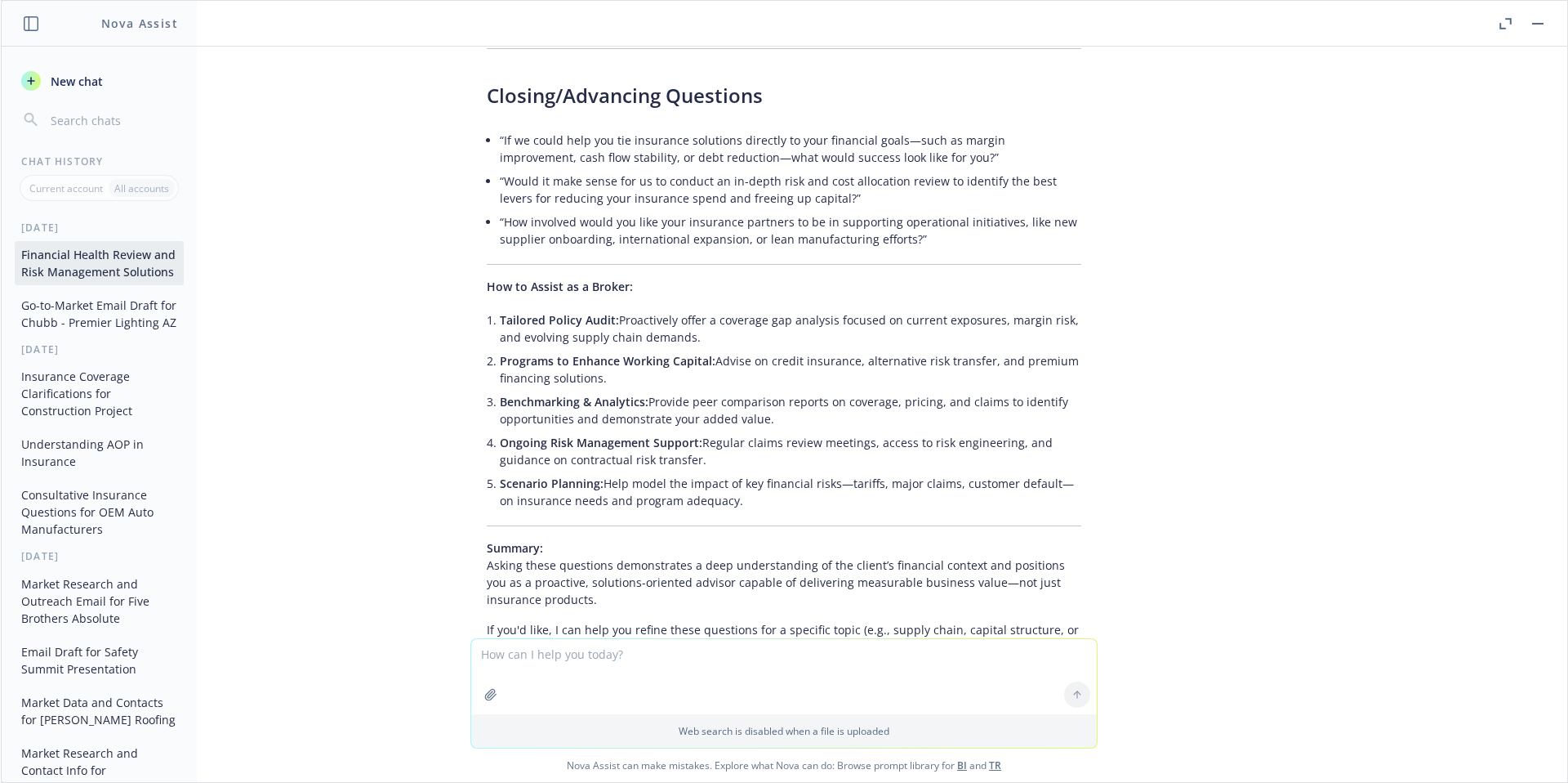
scroll to position [8167, 0]
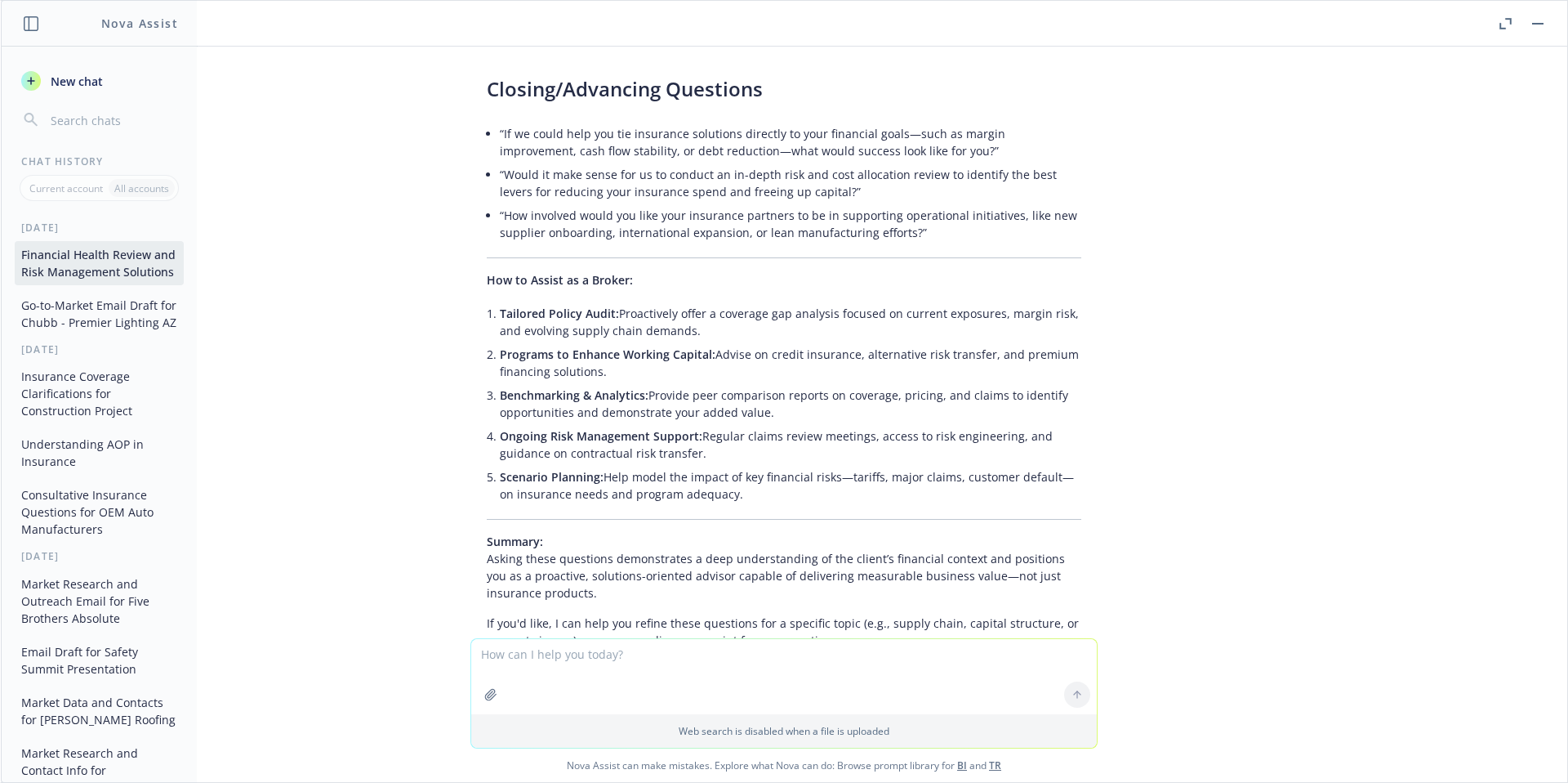
click at [78, 281] on button "Financial Health Review and Risk Management Solutions" at bounding box center [100, 262] width 169 height 44
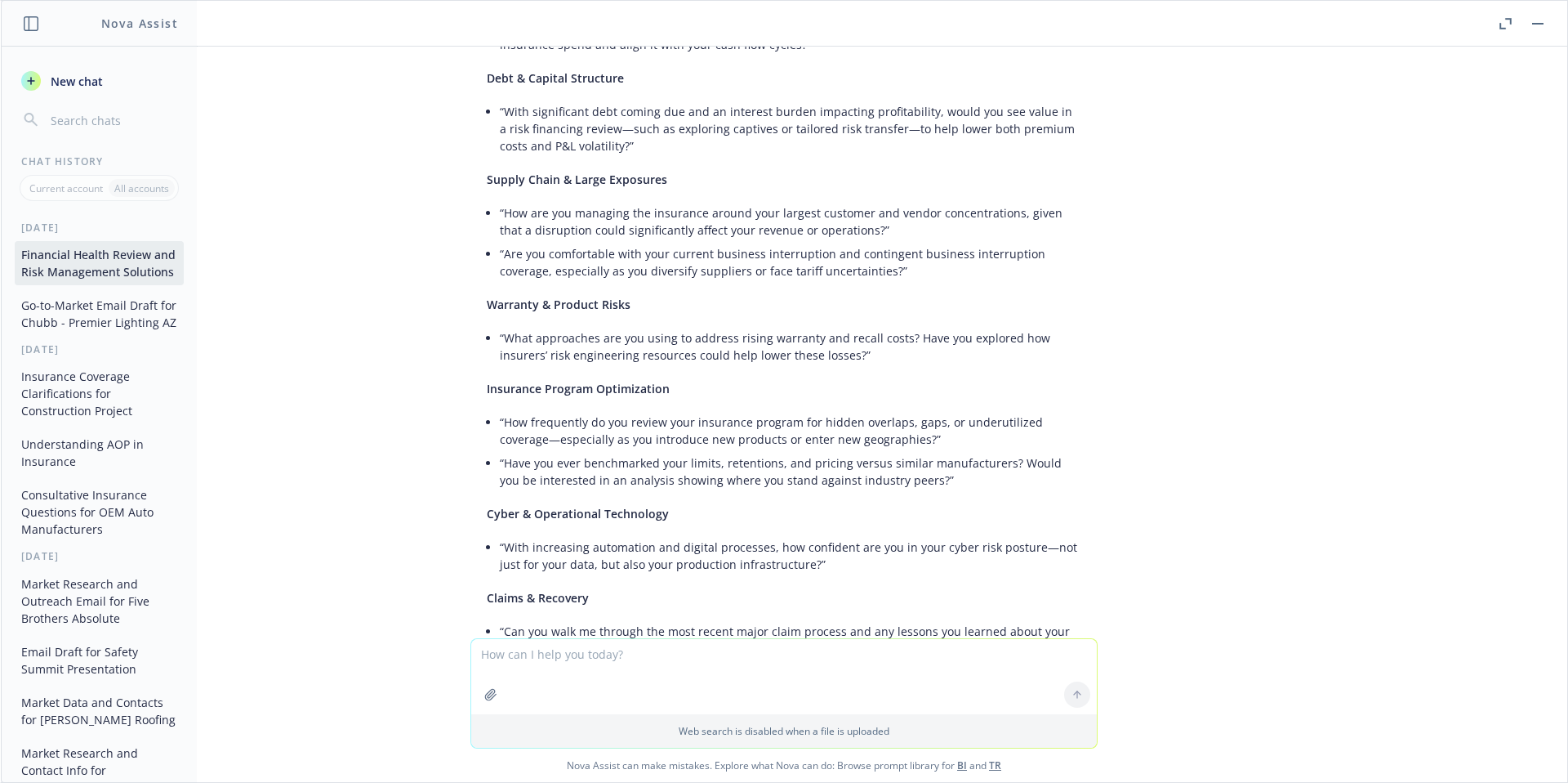
scroll to position [7422, 0]
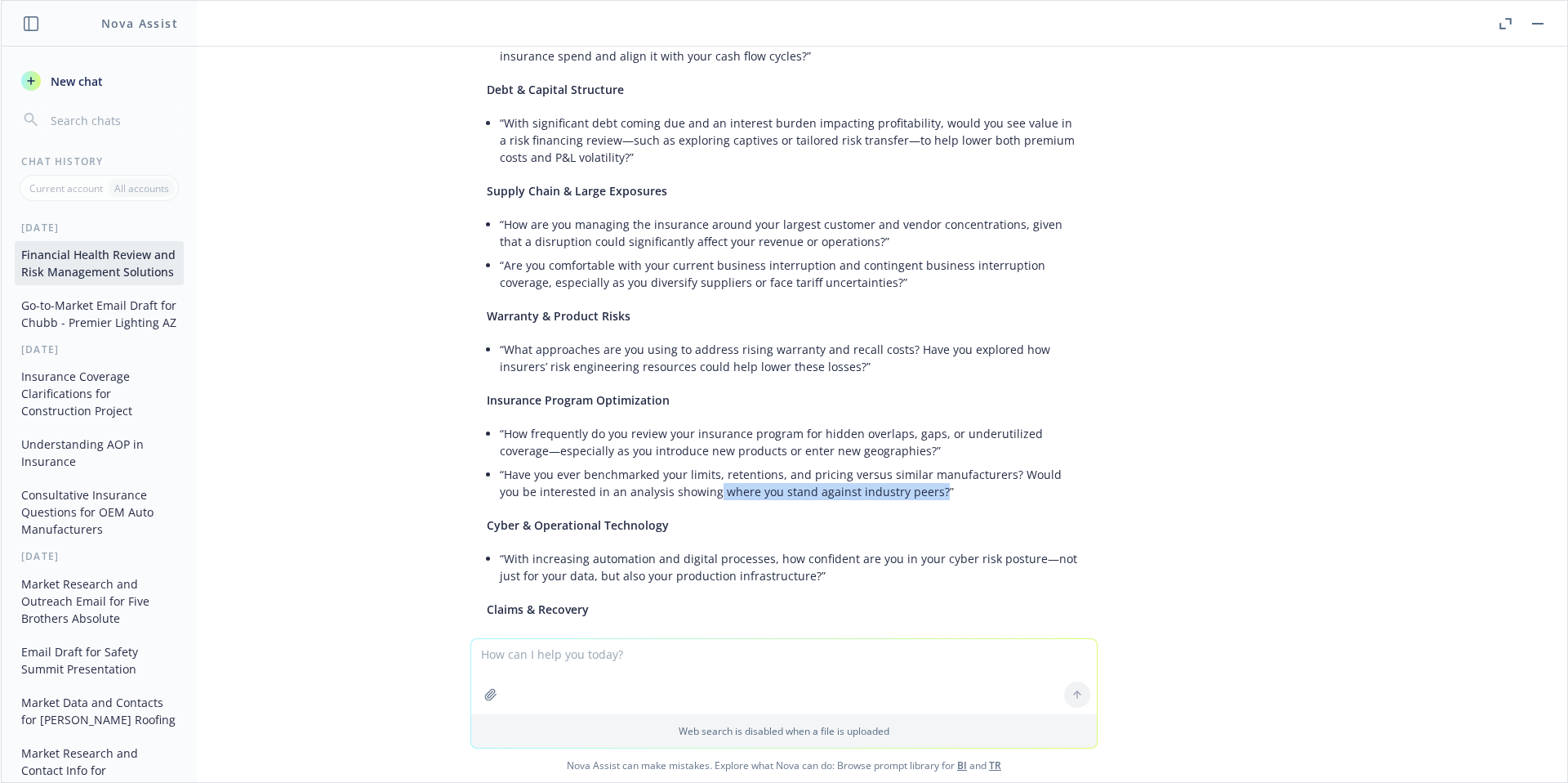
drag, startPoint x: 881, startPoint y: 402, endPoint x: 663, endPoint y: 399, distance: 218.0
click at [663, 462] on li "“Have you ever benchmarked your limits, retentions, and pricing versus similar …" at bounding box center [790, 482] width 582 height 40
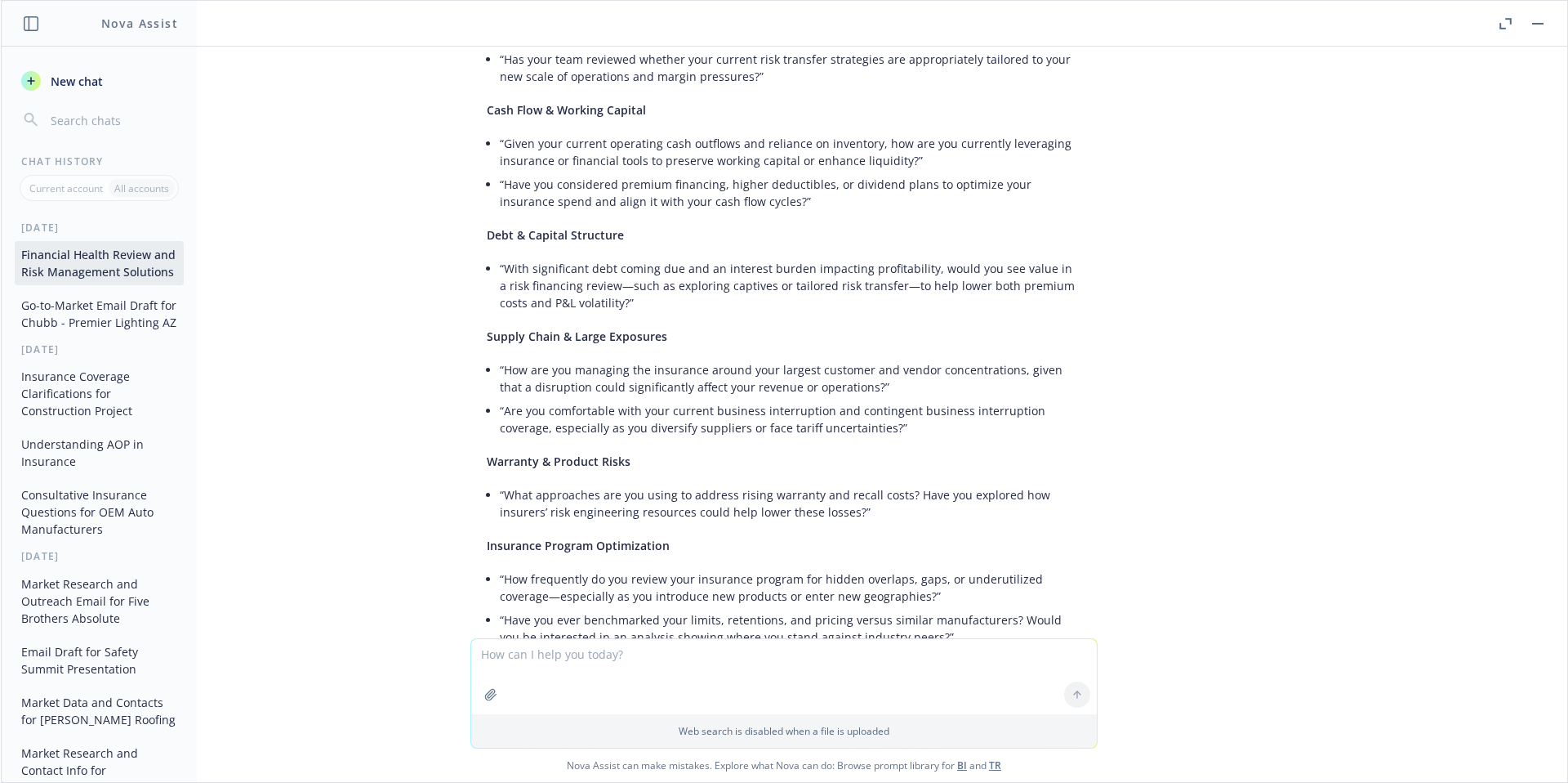
scroll to position [7252, 0]
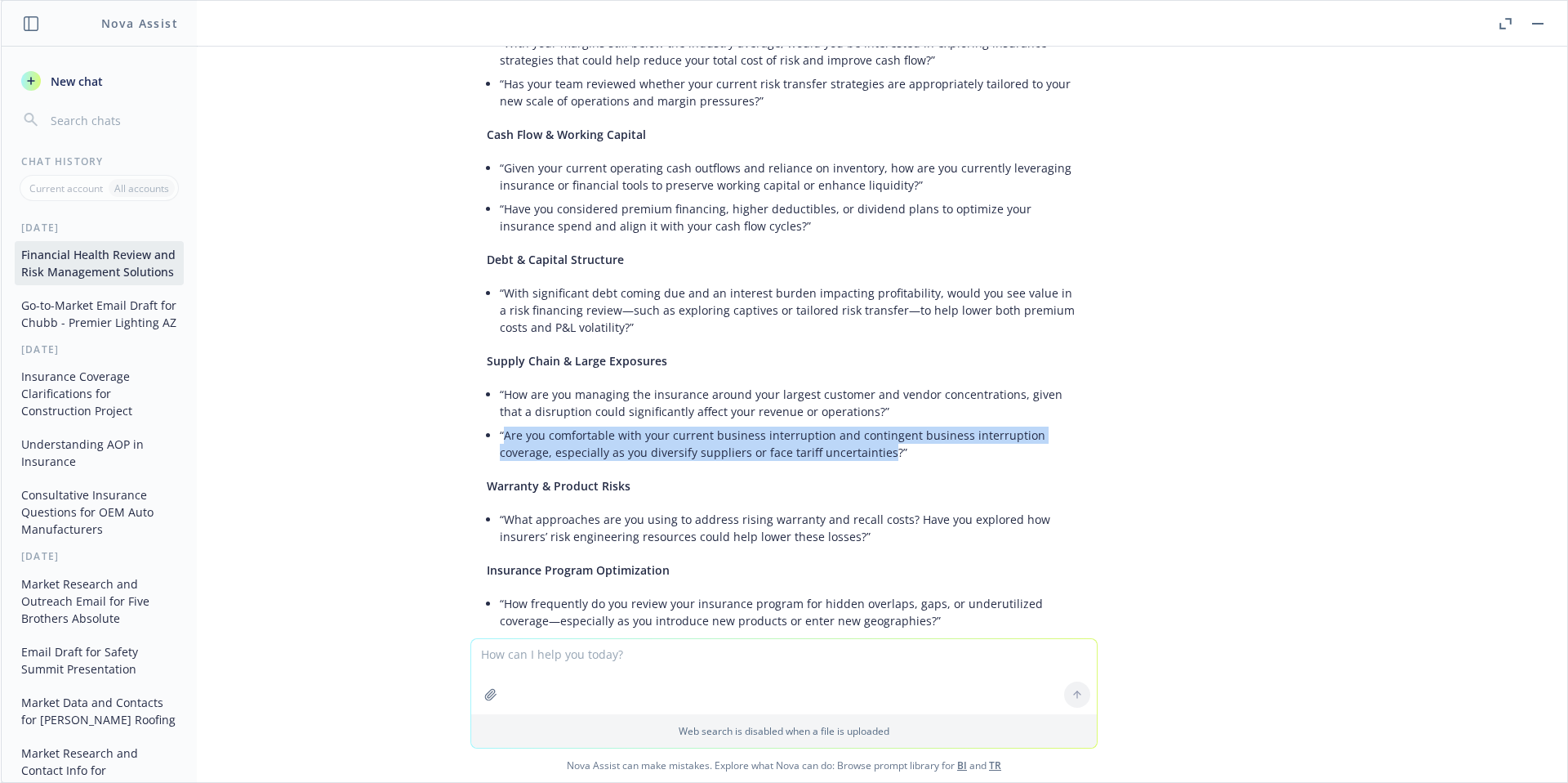
drag, startPoint x: 817, startPoint y: 368, endPoint x: 492, endPoint y: 352, distance: 325.4
click at [500, 423] on li "“Are you comfortable with your current business interruption and contingent bus…" at bounding box center [790, 443] width 582 height 40
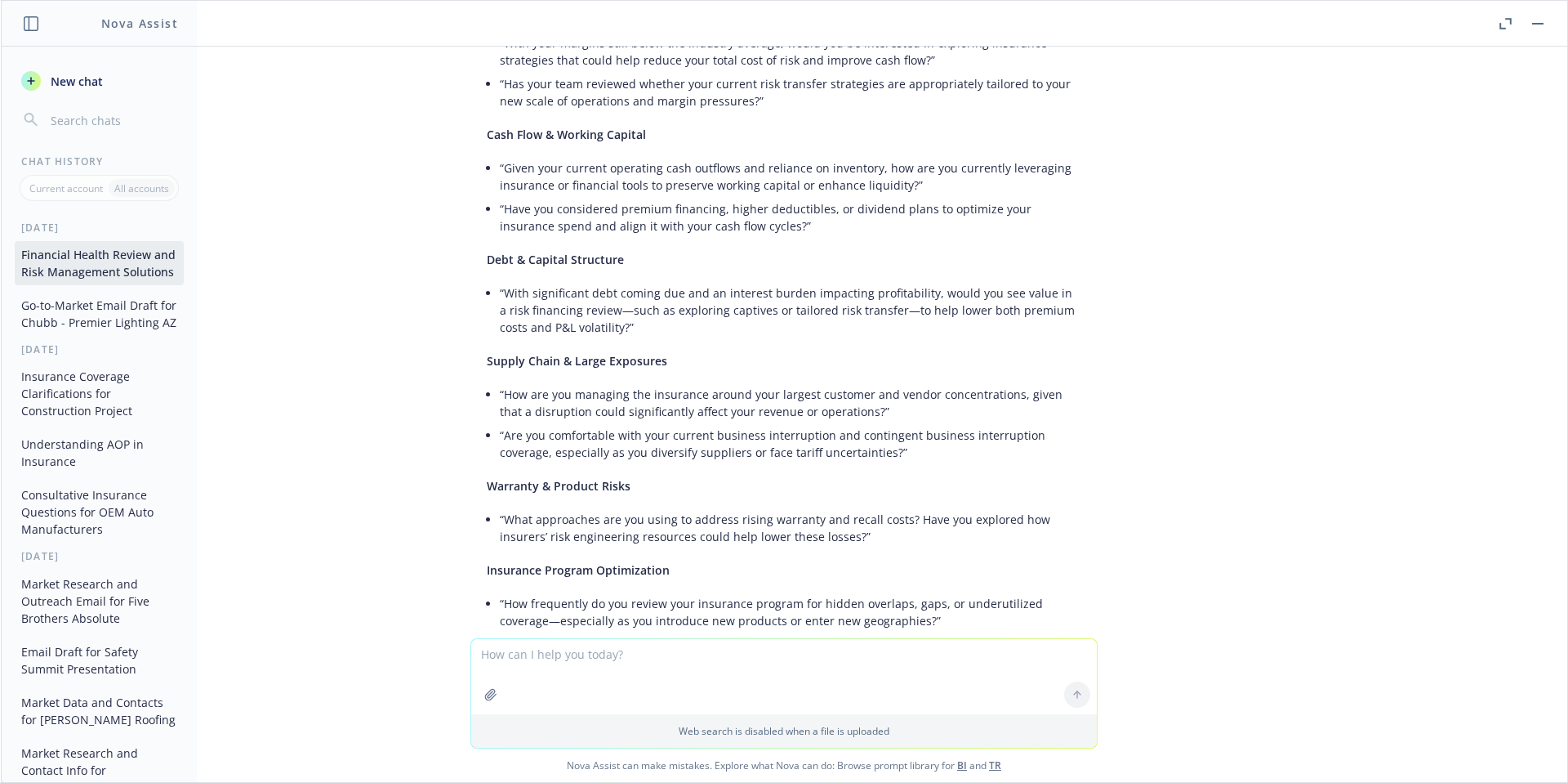
click at [665, 281] on li "“With significant debt coming due and an interest burden impacting profitabilit…" at bounding box center [790, 310] width 582 height 58
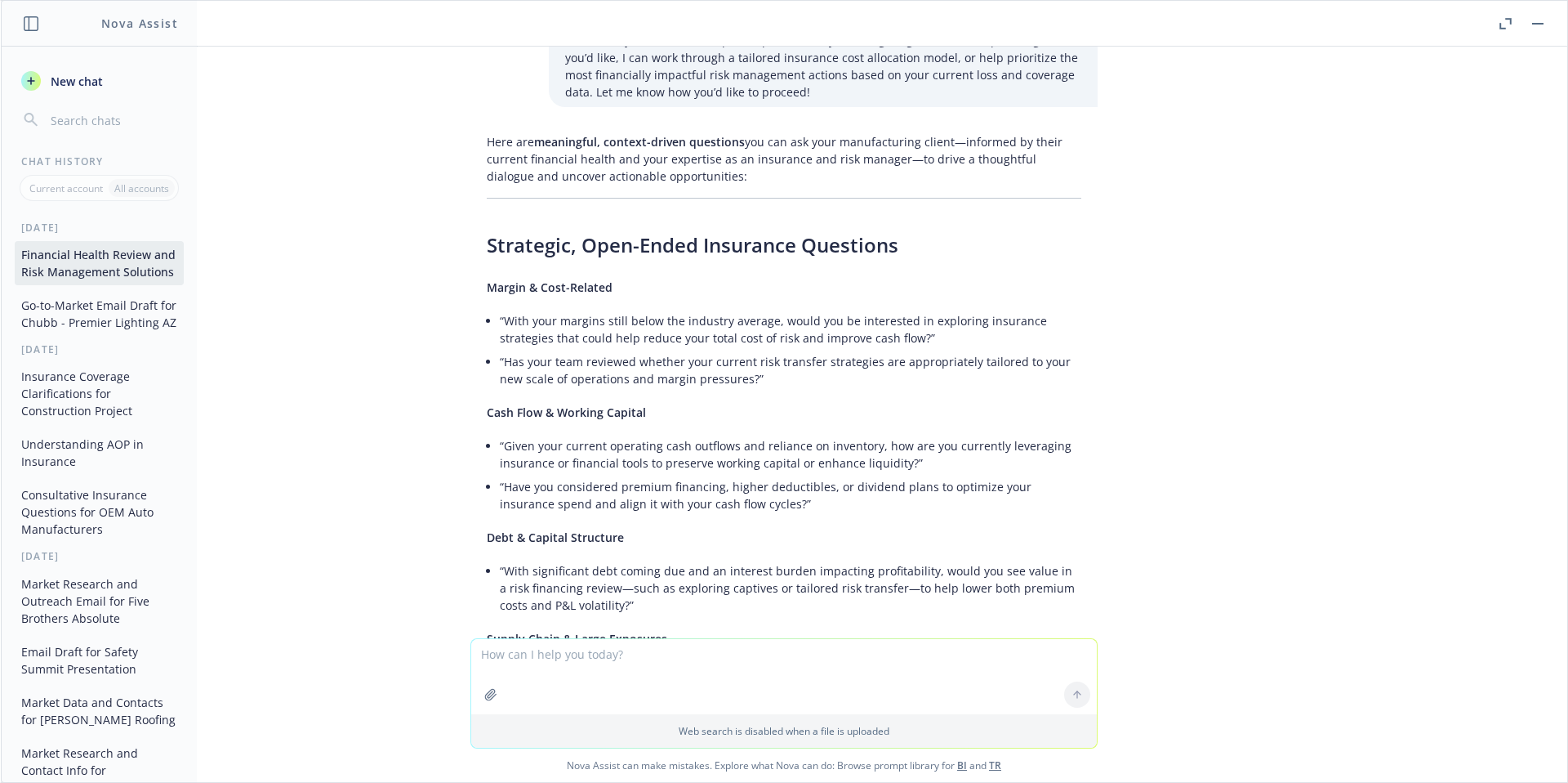
scroll to position [7024, 0]
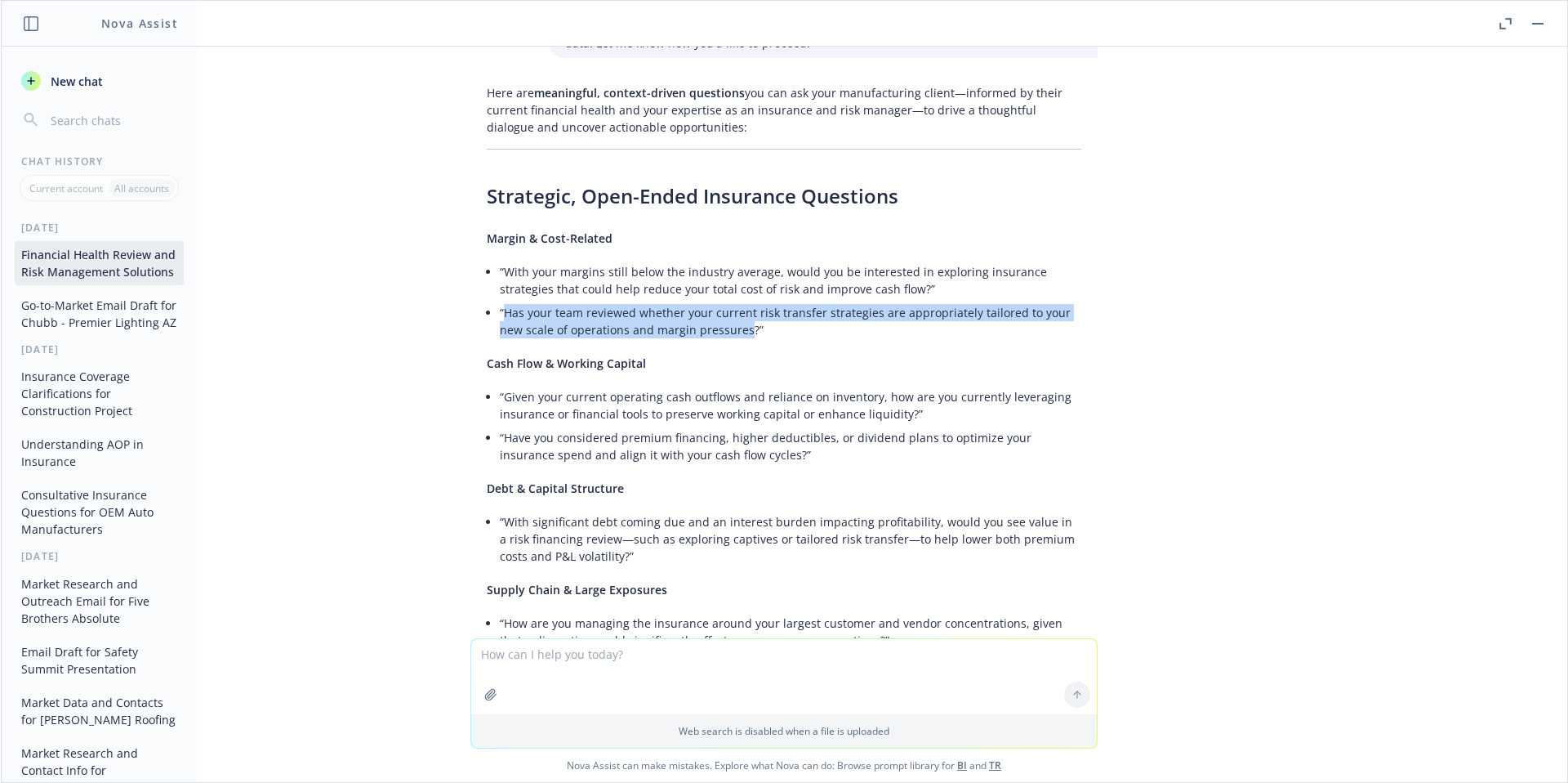
drag, startPoint x: 706, startPoint y: 245, endPoint x: 494, endPoint y: 223, distance: 213.1
click at [500, 301] on li "“Has your team reviewed whether your current risk transfer strategies are appro…" at bounding box center [790, 321] width 582 height 40
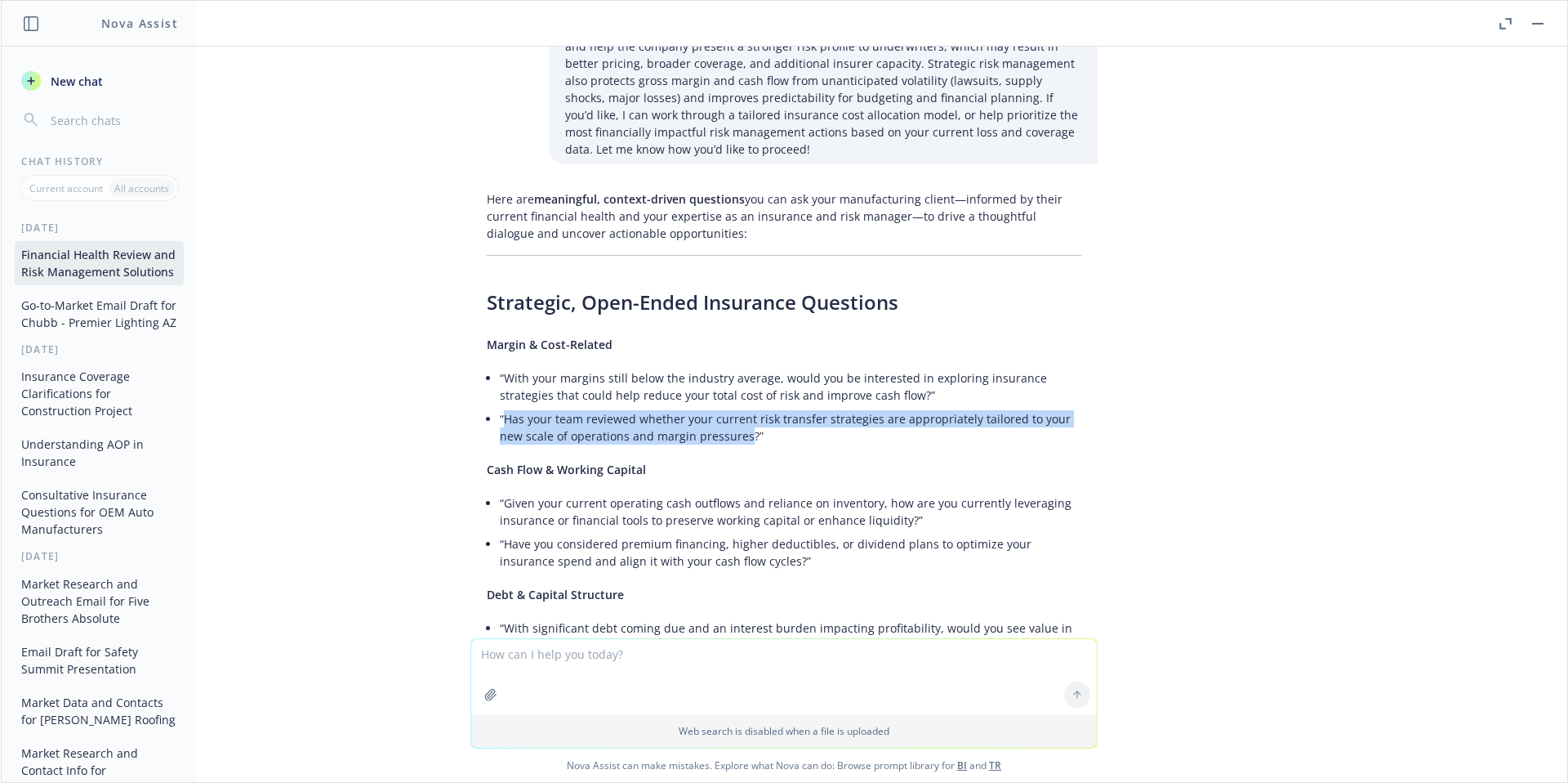
scroll to position [6959, 0]
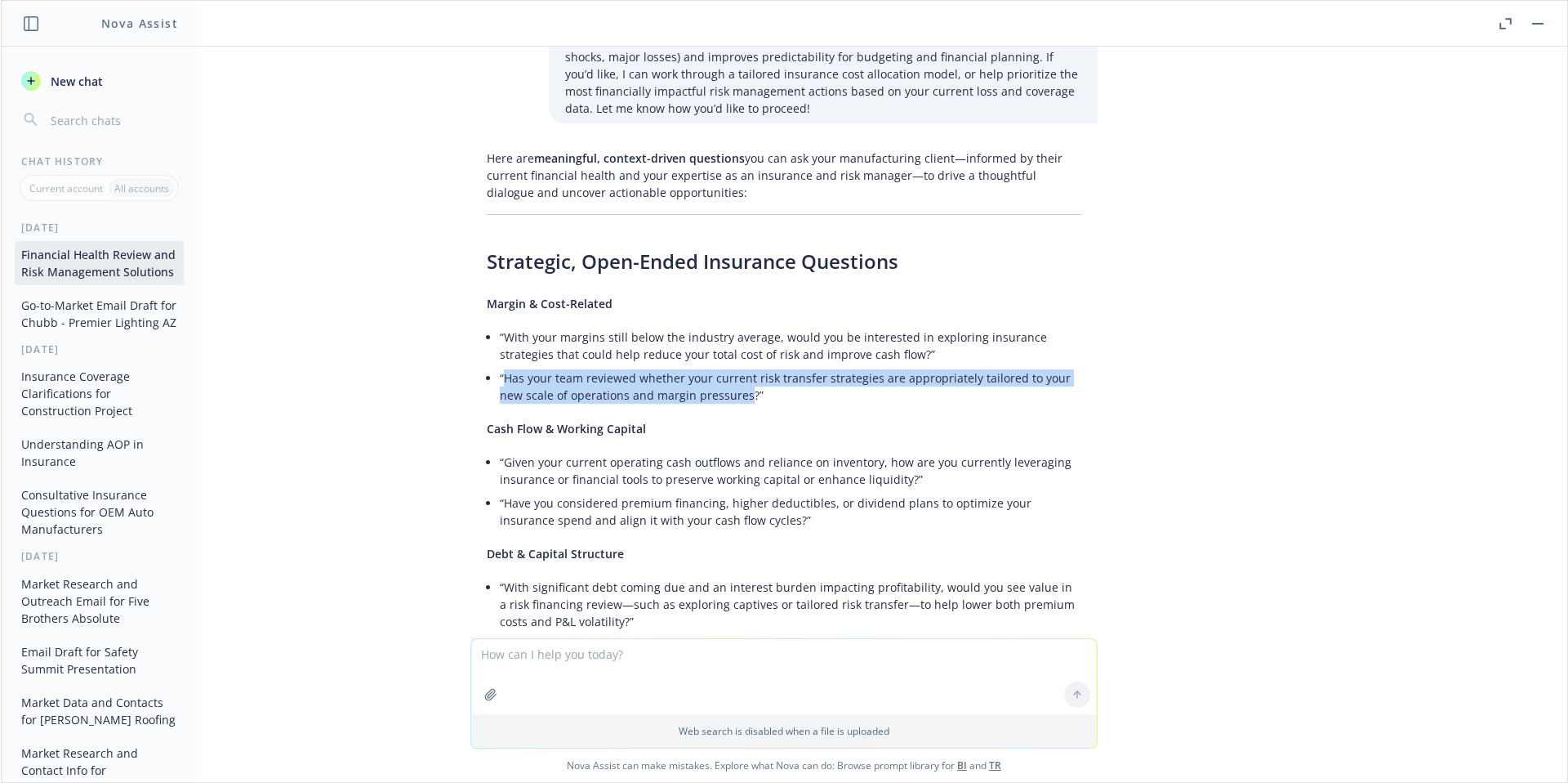
copy li "Has your team reviewed whether your current risk transfer strategies are approp…"
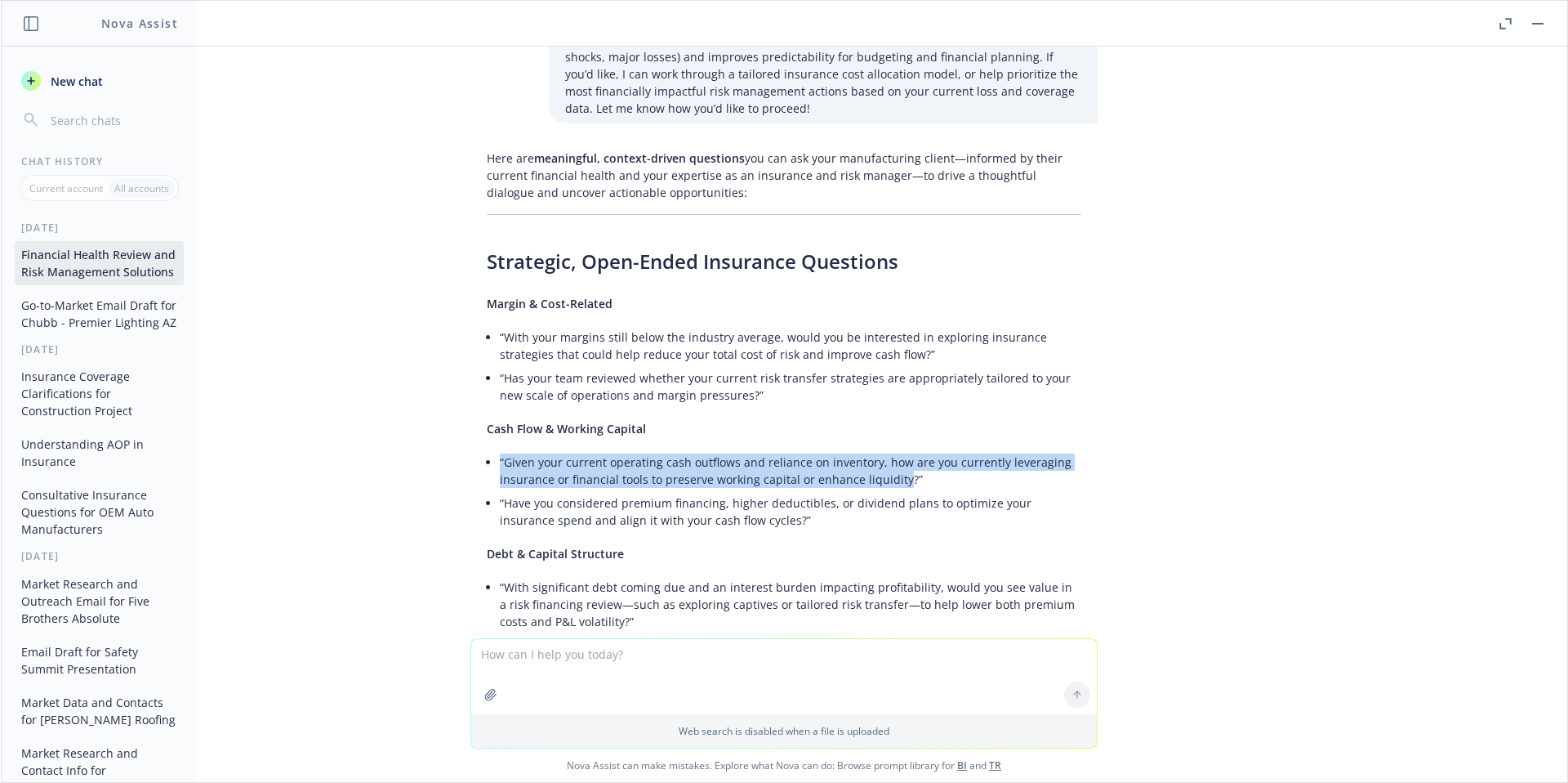
drag, startPoint x: 888, startPoint y: 396, endPoint x: 487, endPoint y: 376, distance: 401.5
click at [500, 450] on li "“Given your current operating cash outflows and reliance on inventory, how are …" at bounding box center [790, 470] width 582 height 40
copy li "“Given your current operating cash outflows and reliance on inventory, how are …"
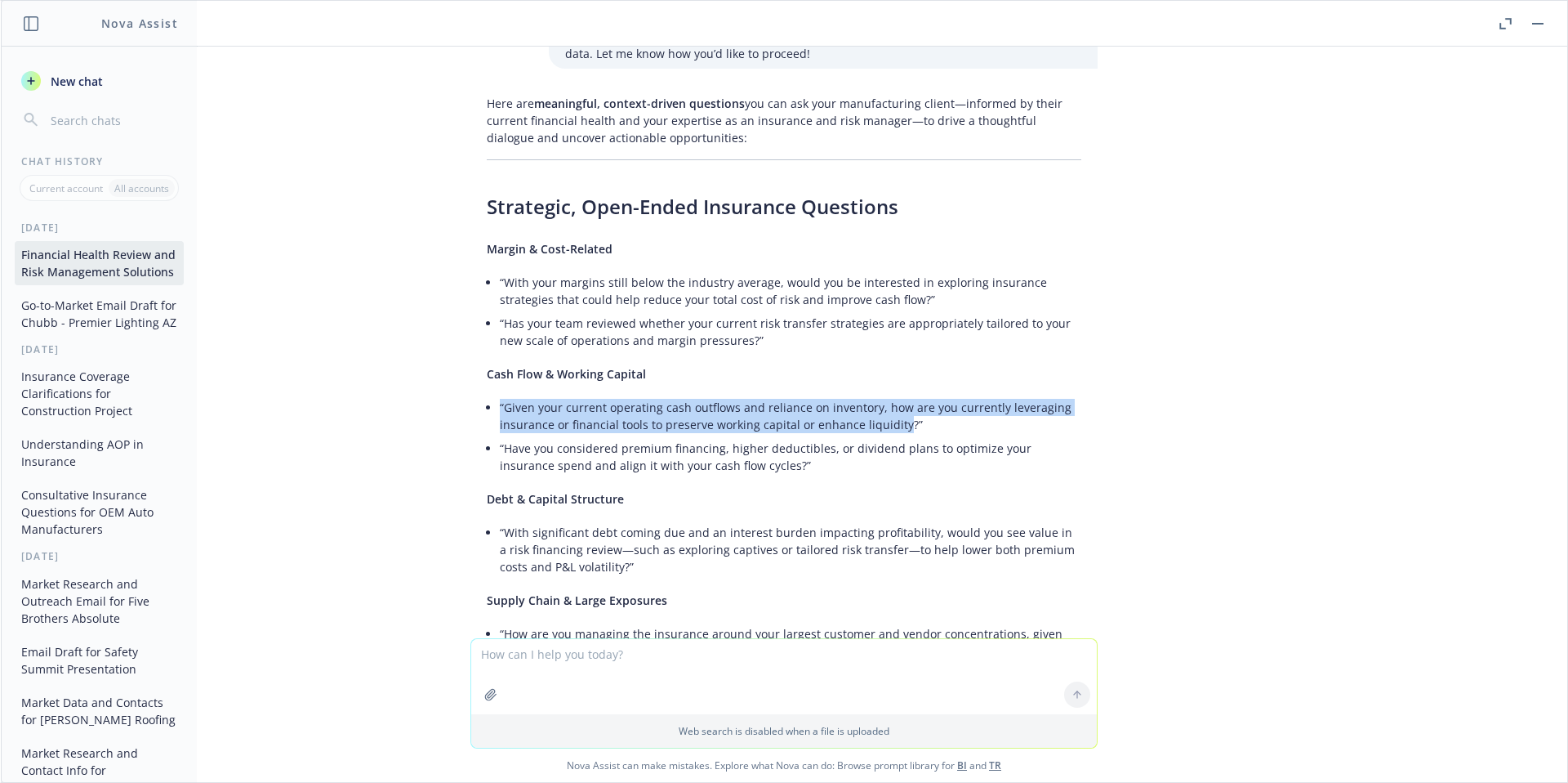
scroll to position [6965, 0]
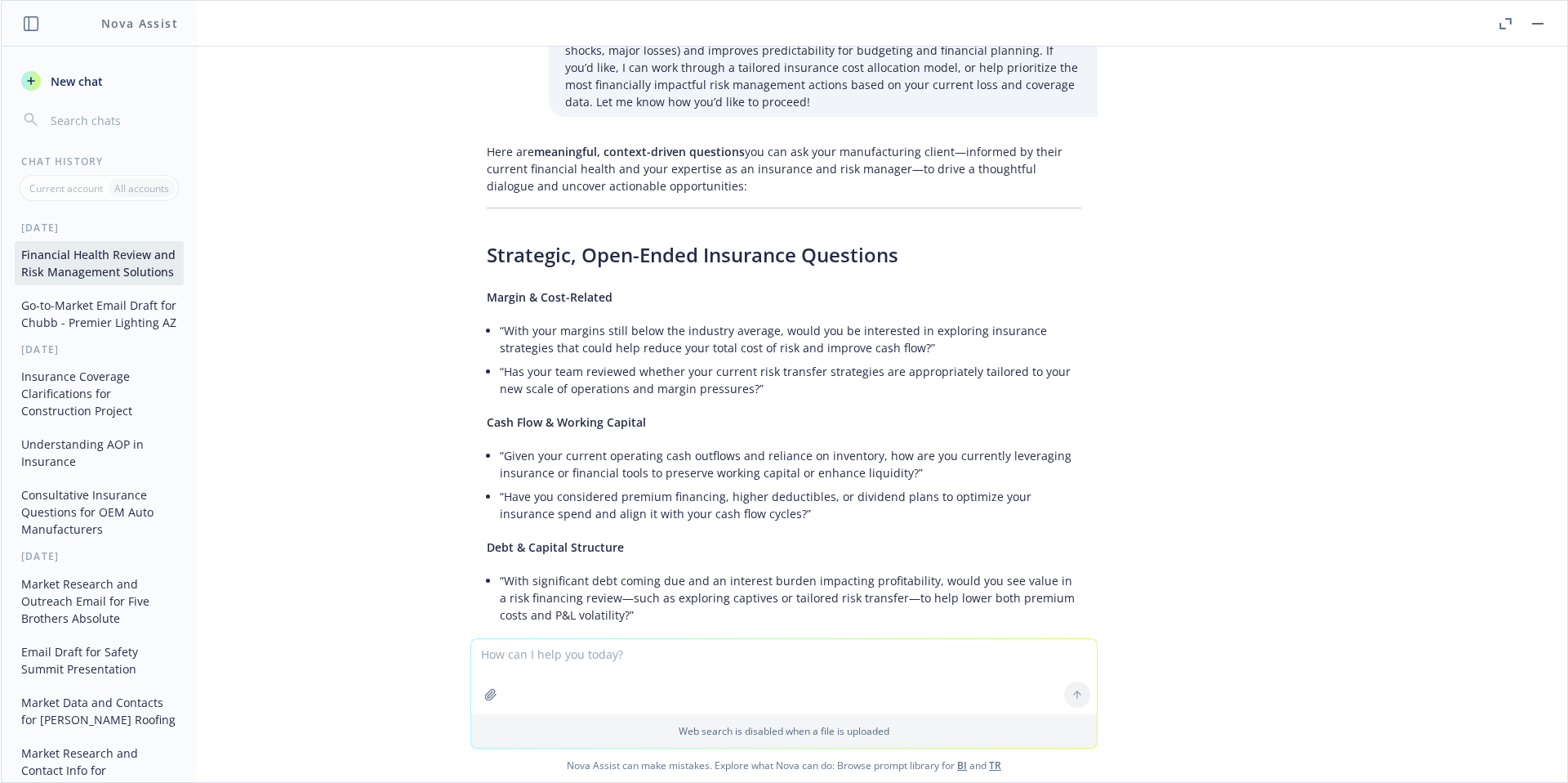
click at [713, 681] on textarea at bounding box center [784, 677] width 626 height 75
type textarea "This client is soley driven on overall premium costs give me some wedge questio…"
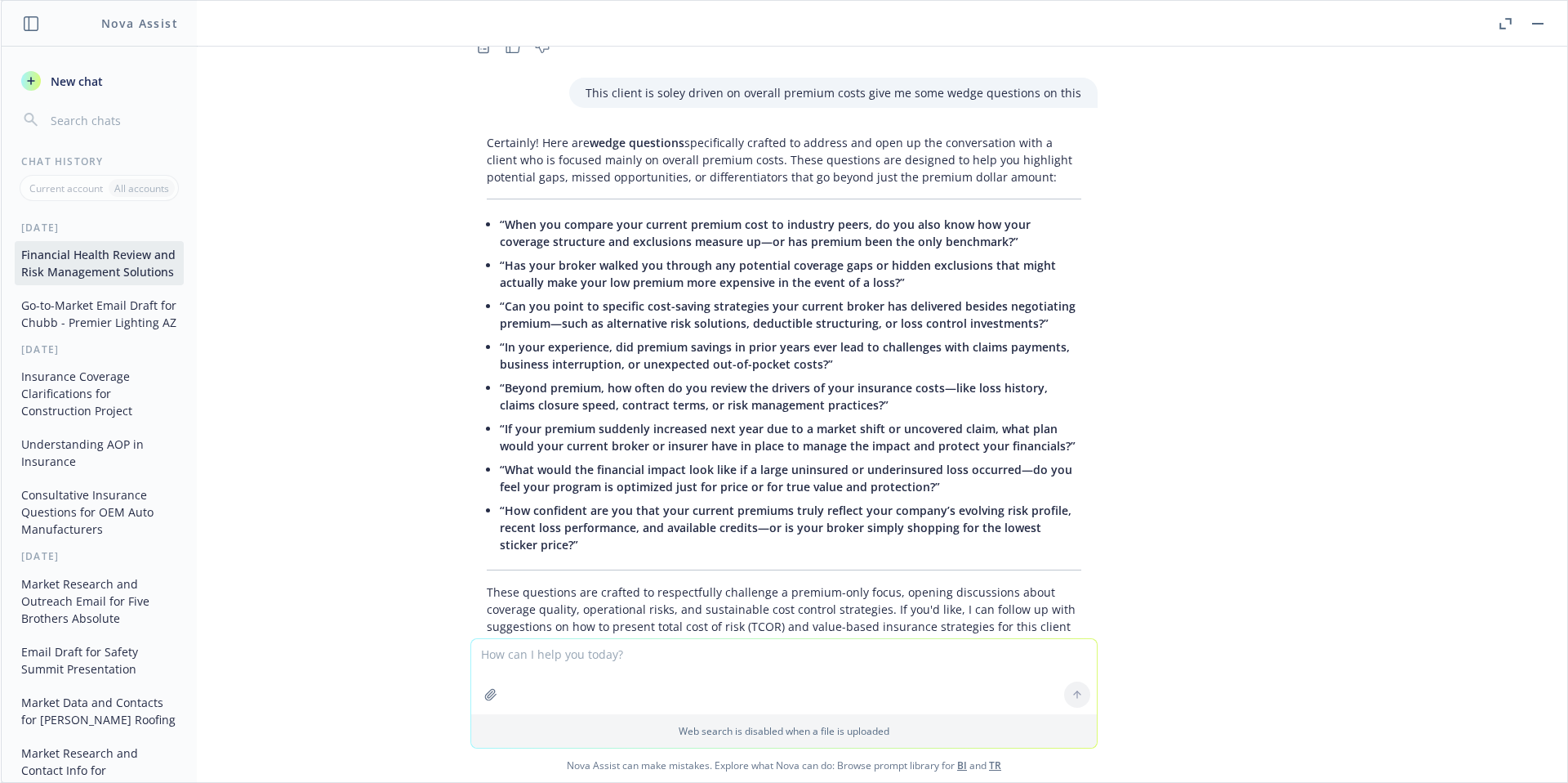
scroll to position [8796, 0]
